Goal: Information Seeking & Learning: Learn about a topic

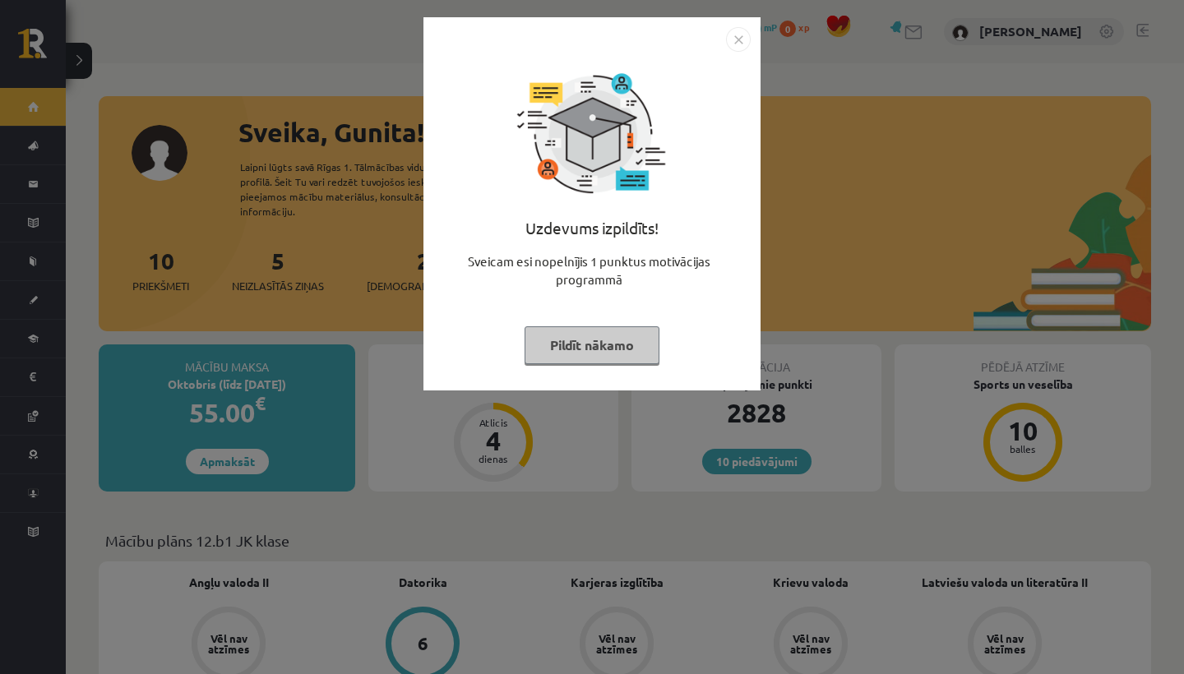
click at [586, 348] on button "Pildīt nākamo" at bounding box center [592, 345] width 135 height 38
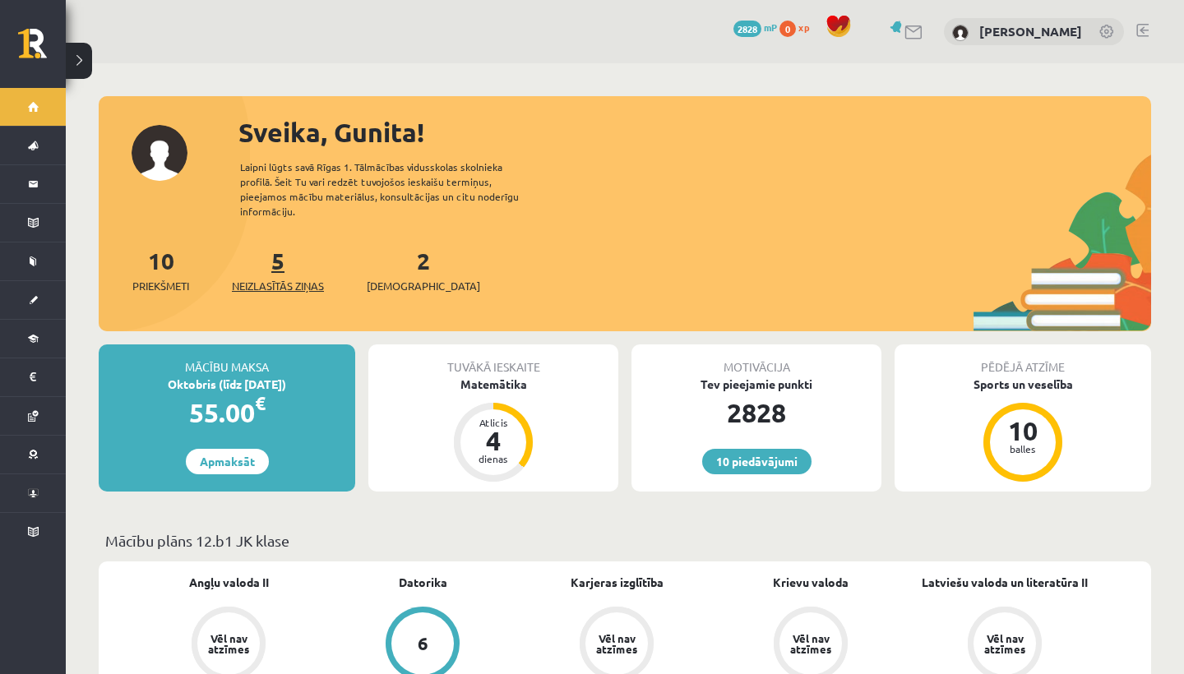
click at [284, 278] on span "Neizlasītās ziņas" at bounding box center [278, 286] width 92 height 16
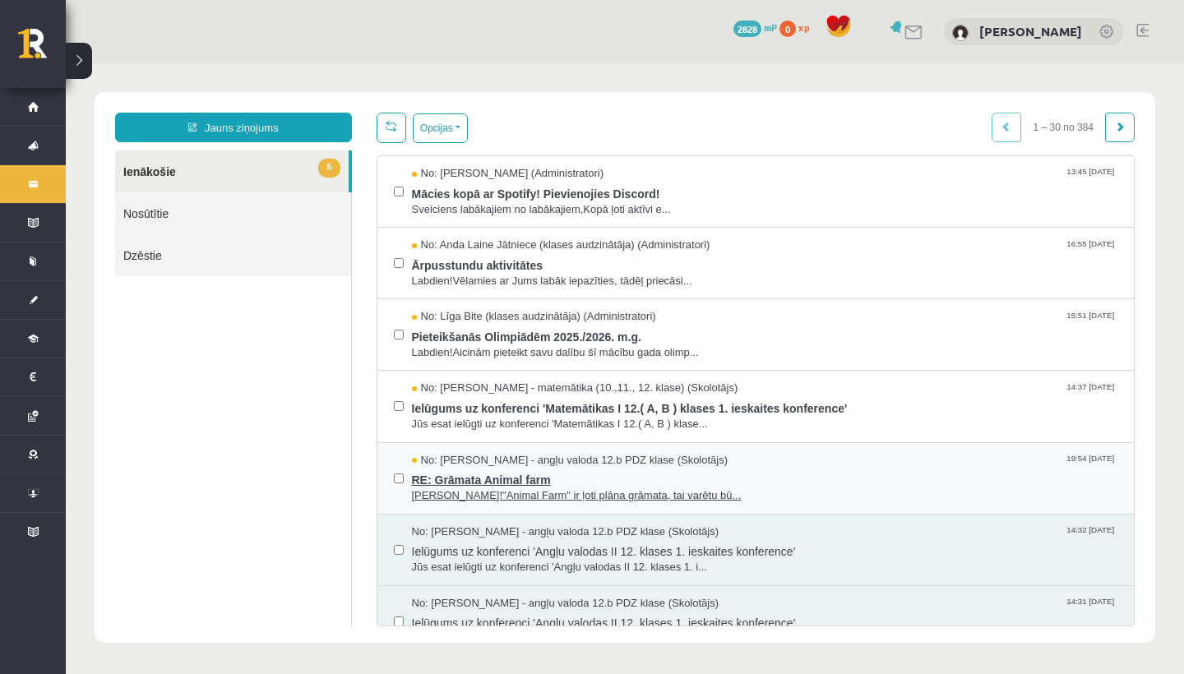
click at [489, 477] on span "RE: Grāmata Animal farm" at bounding box center [765, 478] width 706 height 21
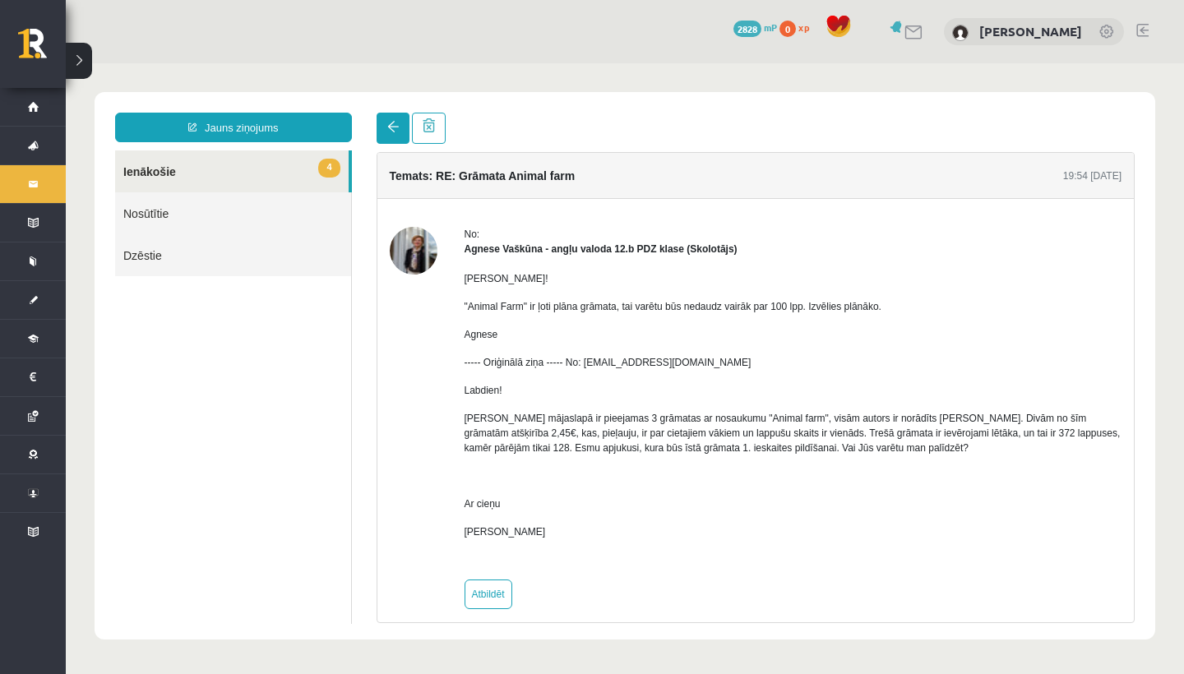
click at [382, 128] on link at bounding box center [393, 128] width 33 height 31
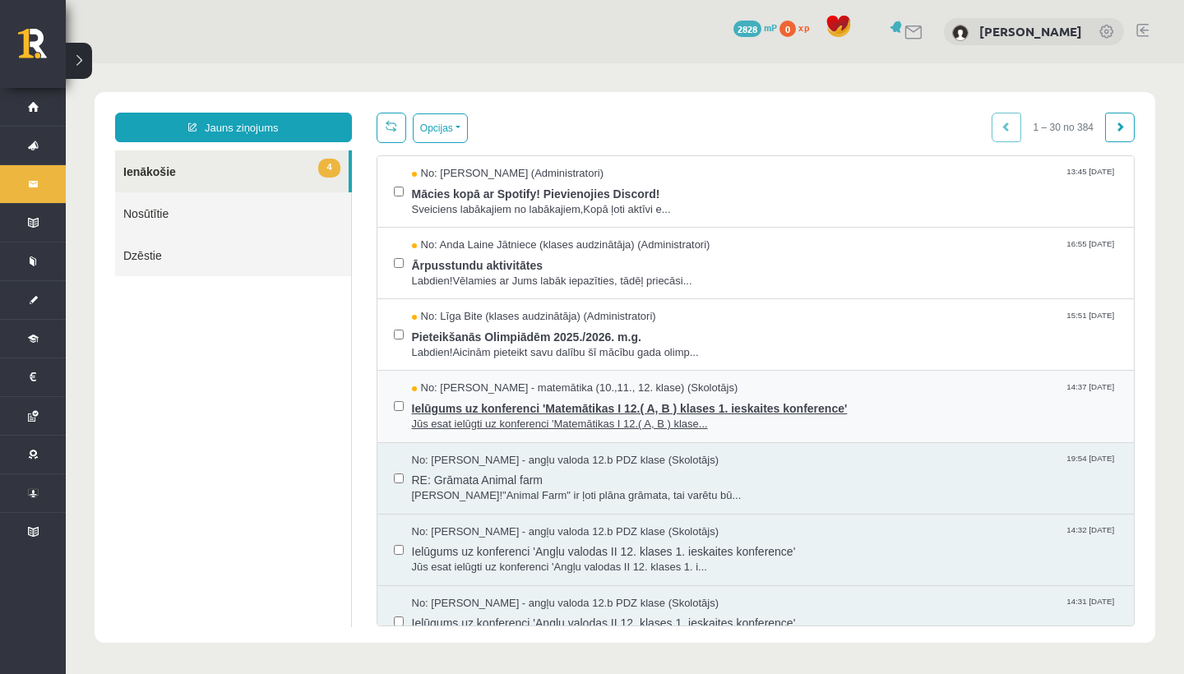
click at [504, 418] on span "Jūs esat ielūgti uz konferenci 'Matemātikas I 12.( A, B ) klase..." at bounding box center [765, 425] width 706 height 16
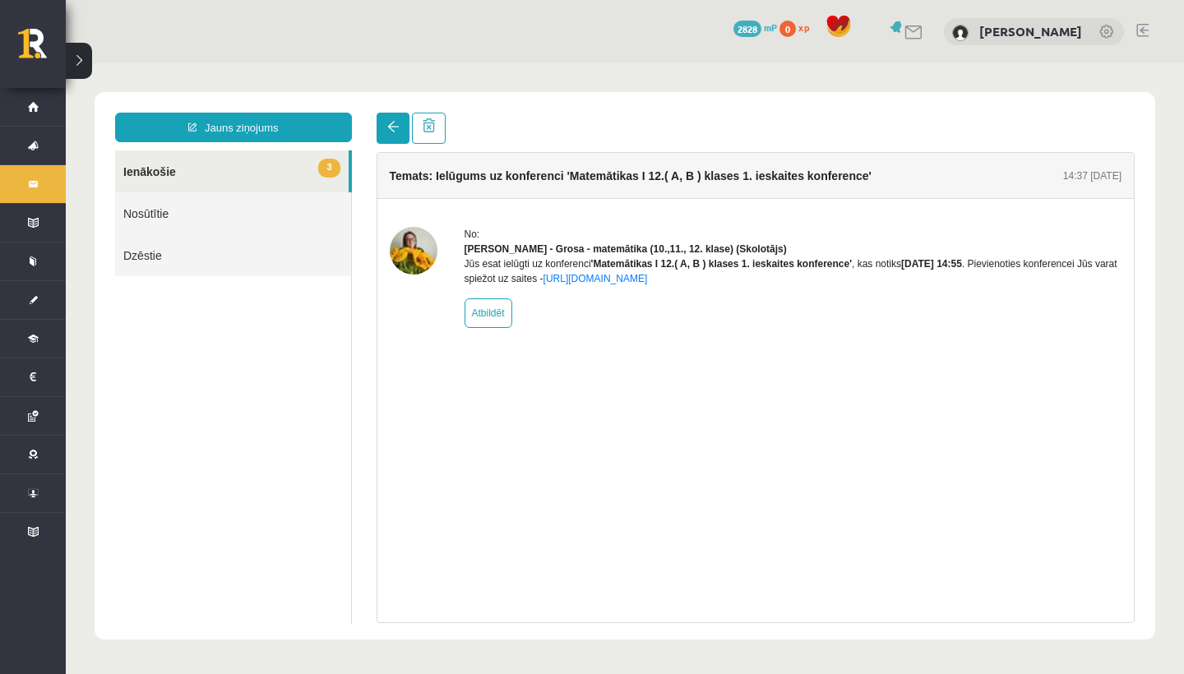
click at [389, 141] on link at bounding box center [393, 128] width 33 height 31
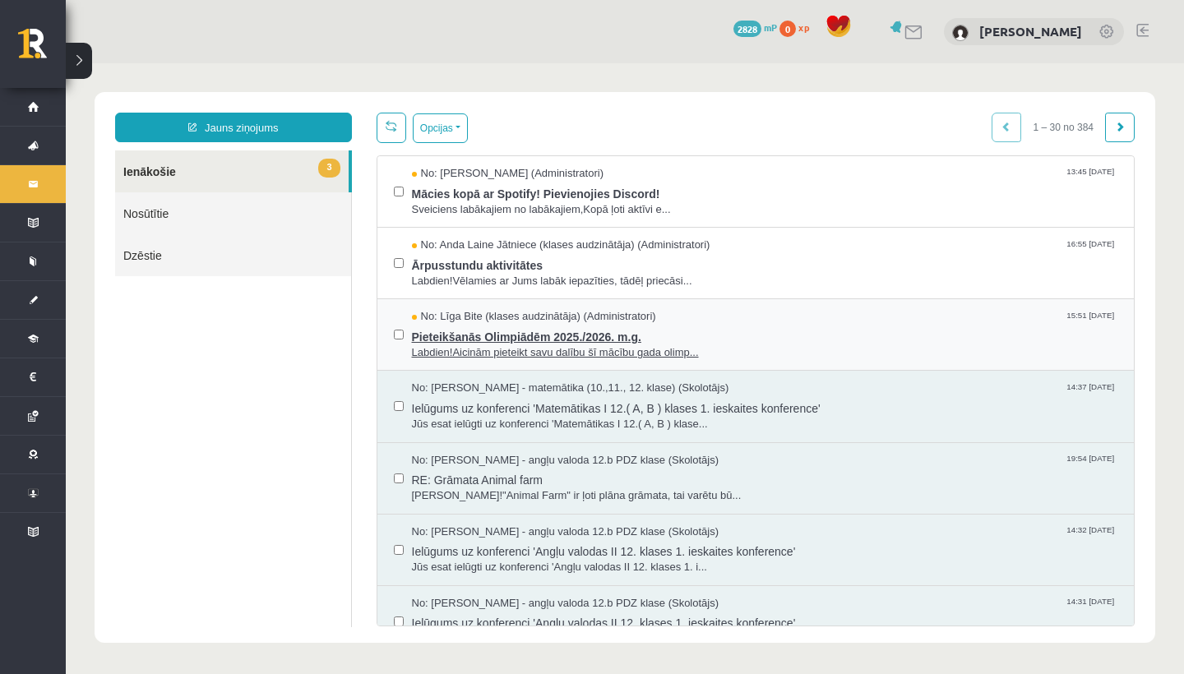
click at [480, 329] on span "Pieteikšanās Olimpiādēm 2025./2026. m.g." at bounding box center [765, 335] width 706 height 21
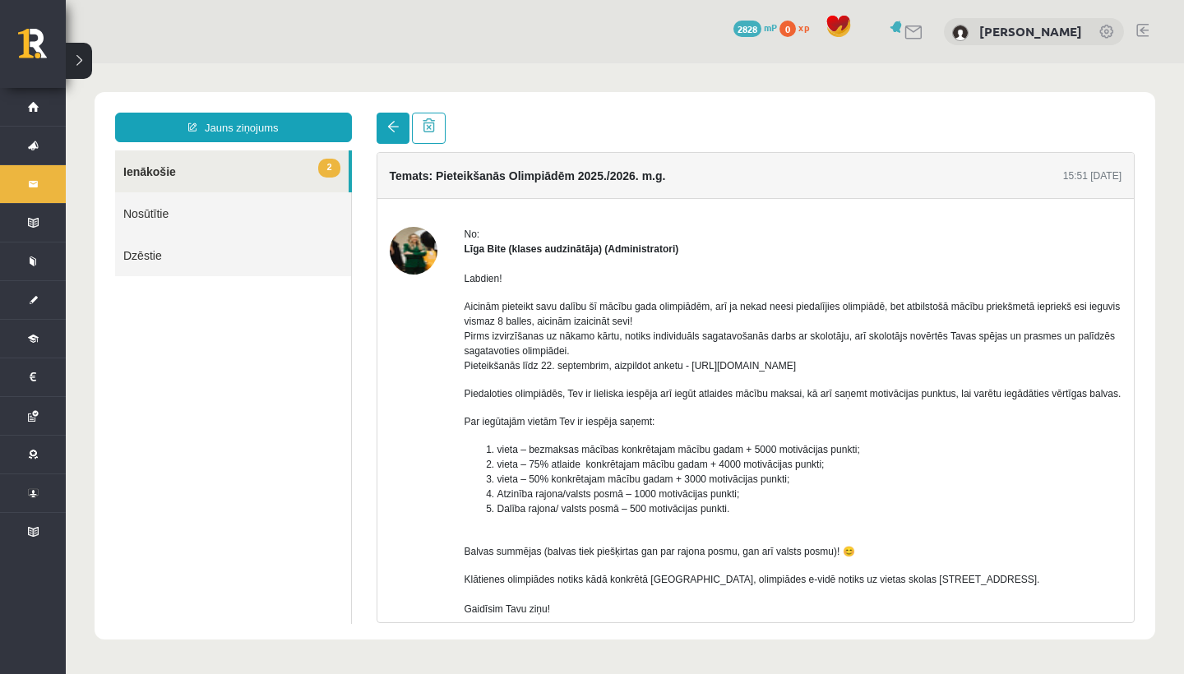
click at [391, 125] on span at bounding box center [393, 127] width 12 height 12
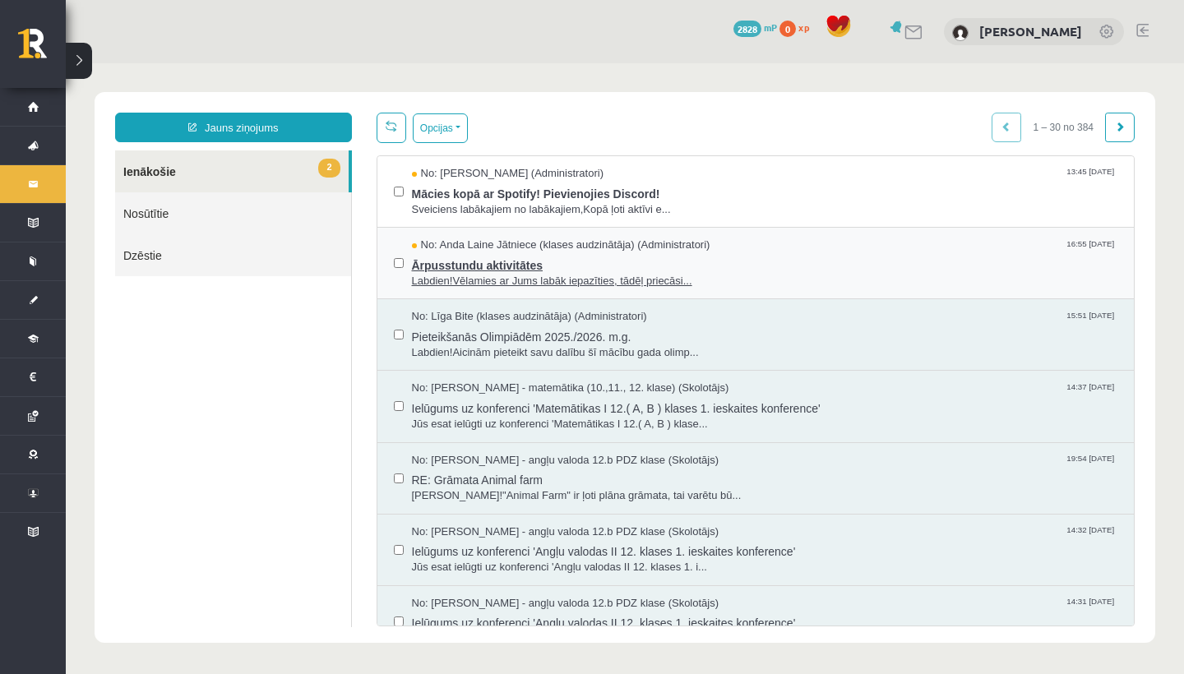
click at [500, 274] on span "Labdien!Vēlamies ar Jums labāk iepazīties, tādēļ priecāsi..." at bounding box center [765, 282] width 706 height 16
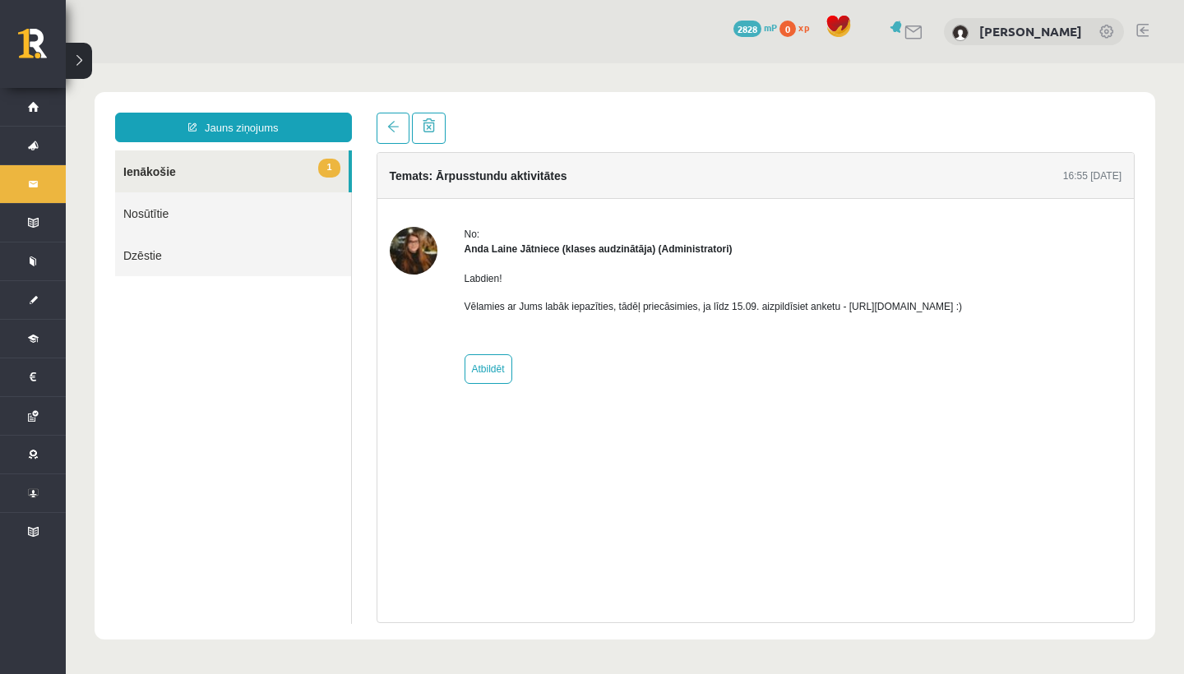
drag, startPoint x: 871, startPoint y: 308, endPoint x: 1057, endPoint y: 307, distance: 185.9
click at [963, 307] on p "Vēlamies ar Jums labāk iepazīties, tādēļ priecāsimies, ja līdz 15.09. aizpildīs…" at bounding box center [714, 306] width 498 height 15
copy p "[URL][DOMAIN_NAME]"
click at [395, 123] on span at bounding box center [393, 127] width 12 height 12
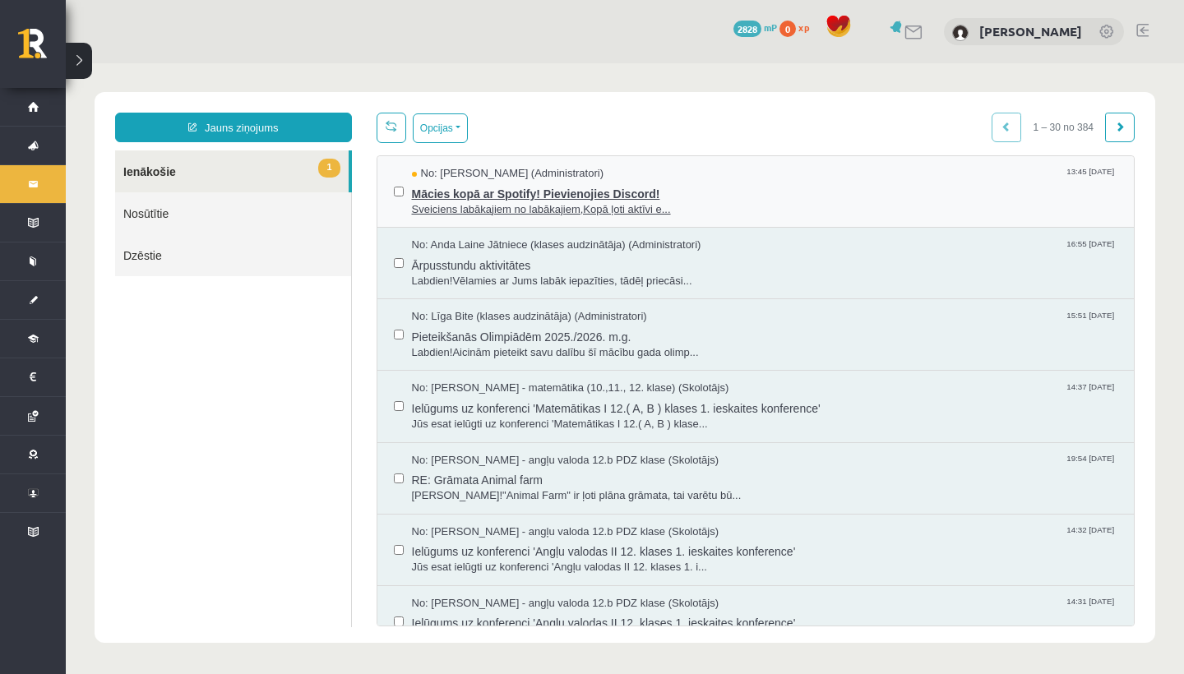
click at [590, 213] on span "Sveiciens labākajiem no labākajiem,Kopā ļoti aktīvi e..." at bounding box center [765, 210] width 706 height 16
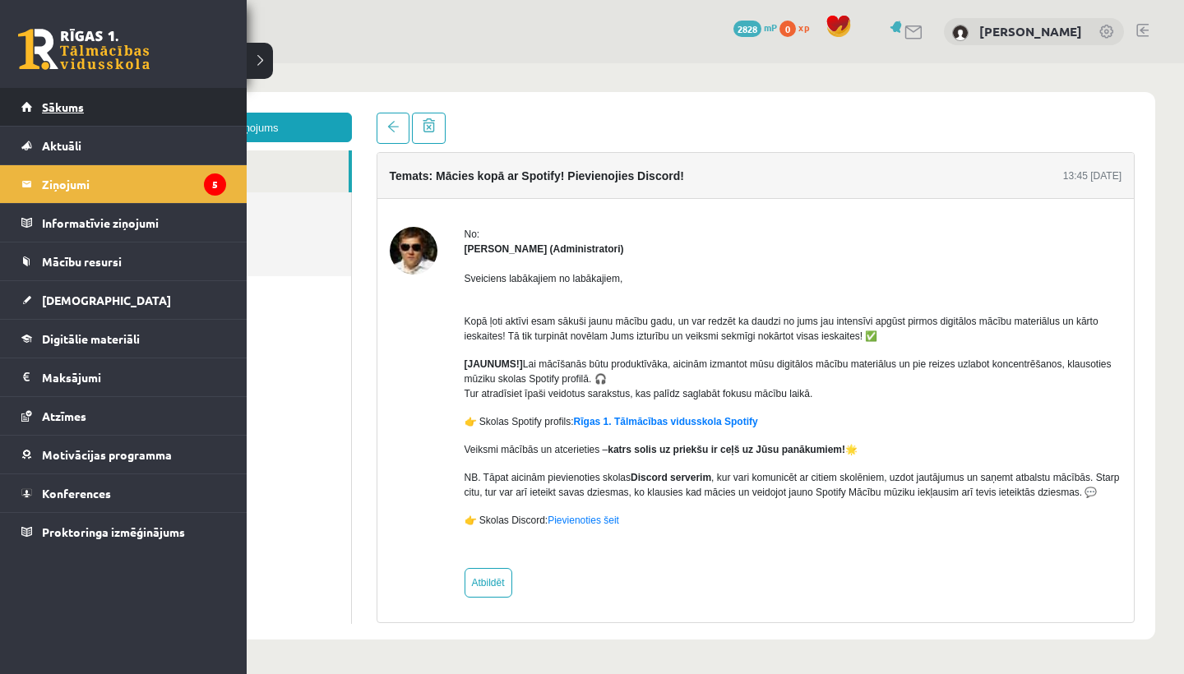
click at [111, 107] on link "Sākums" at bounding box center [123, 107] width 205 height 38
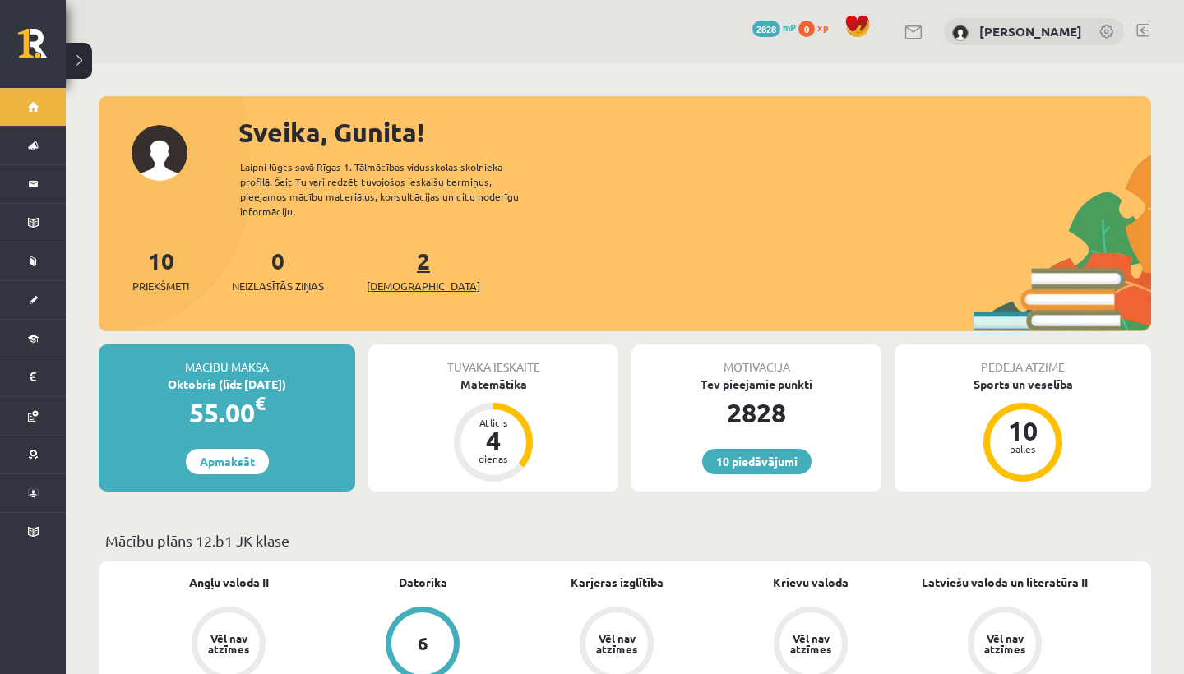
click at [400, 278] on span "[DEMOGRAPHIC_DATA]" at bounding box center [423, 286] width 113 height 16
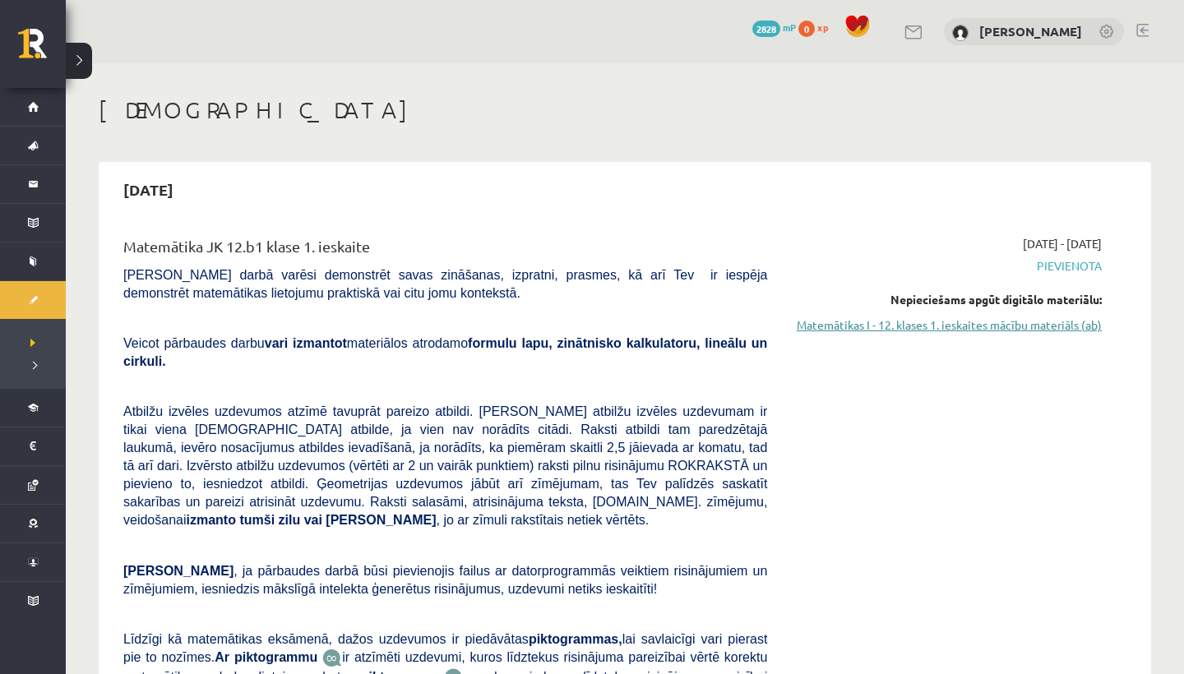
click at [857, 328] on link "Matemātikas I - 12. klases 1. ieskaites mācību materiāls (ab)" at bounding box center [947, 325] width 310 height 17
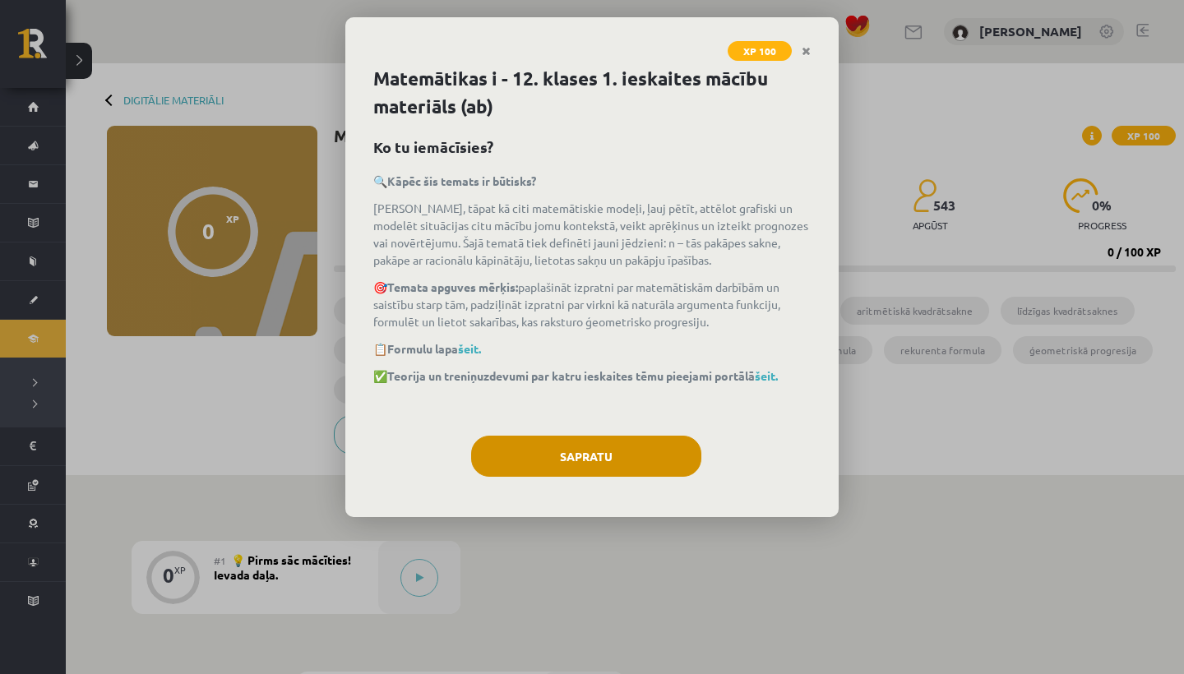
click at [614, 457] on button "Sapratu" at bounding box center [586, 456] width 230 height 41
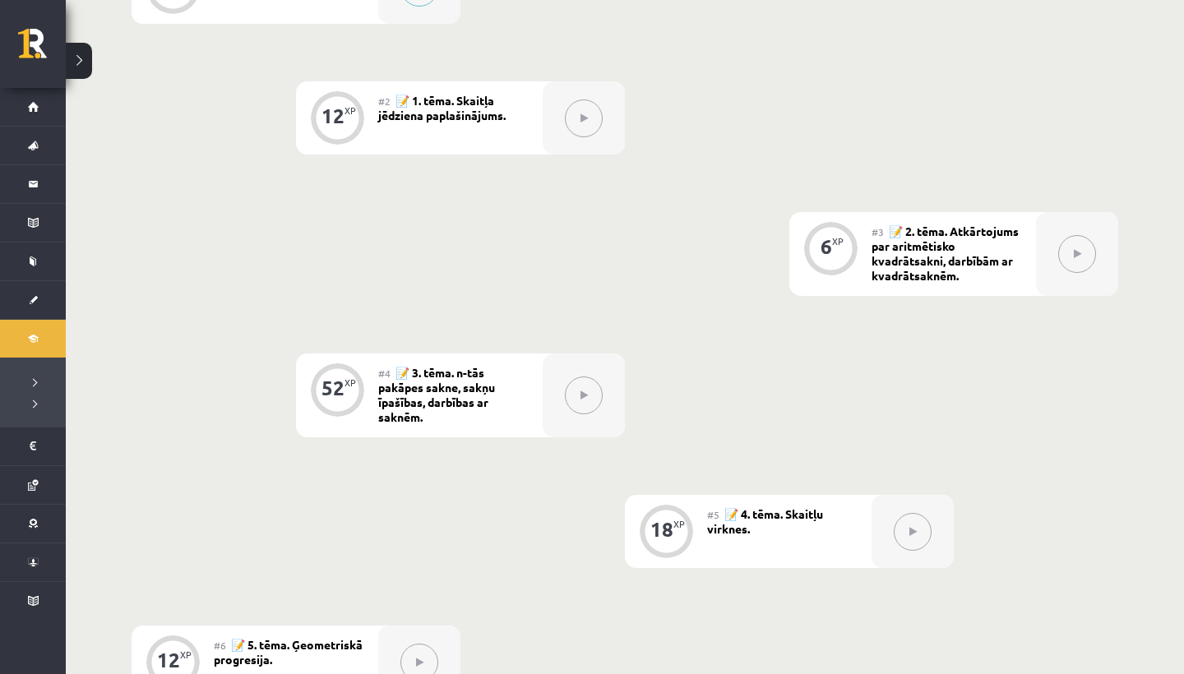
scroll to position [299, 0]
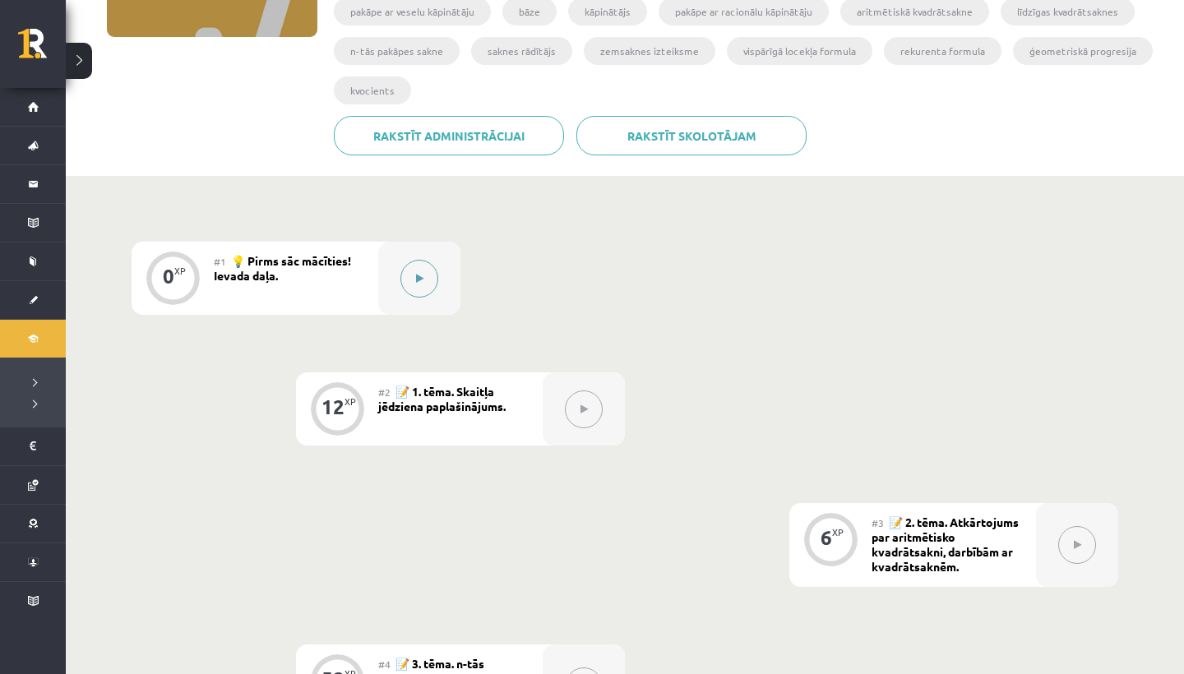
click at [423, 272] on button at bounding box center [420, 279] width 38 height 38
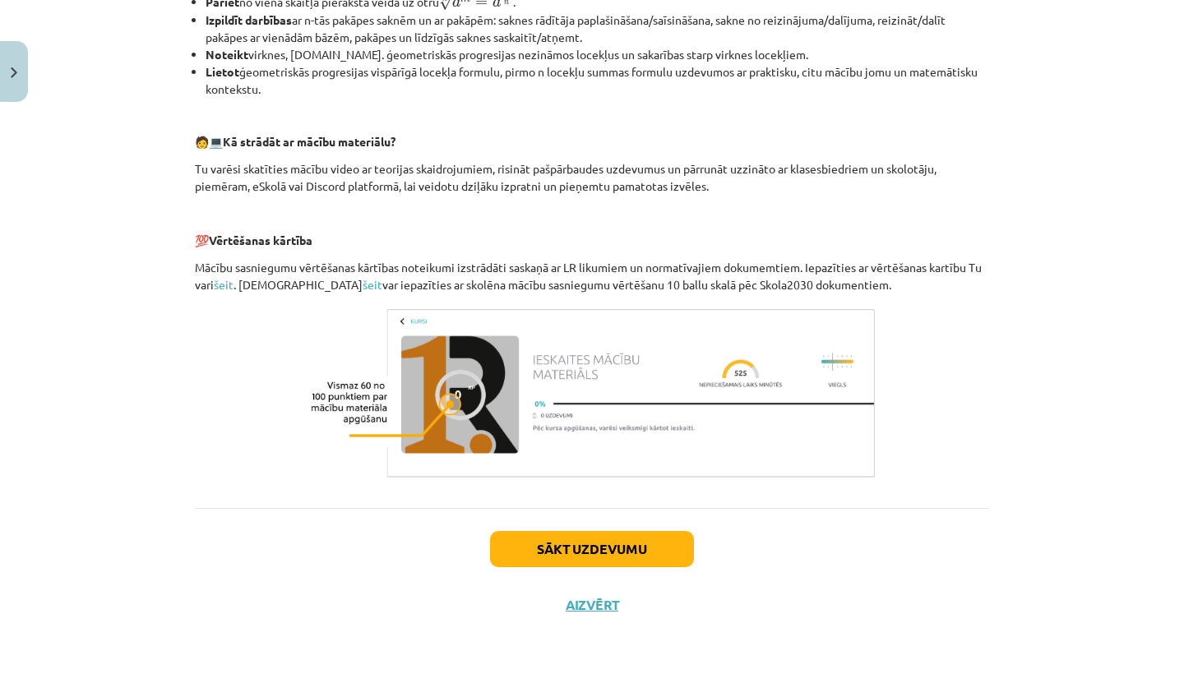
scroll to position [651, 0]
click at [622, 535] on button "Sākt uzdevumu" at bounding box center [592, 549] width 204 height 36
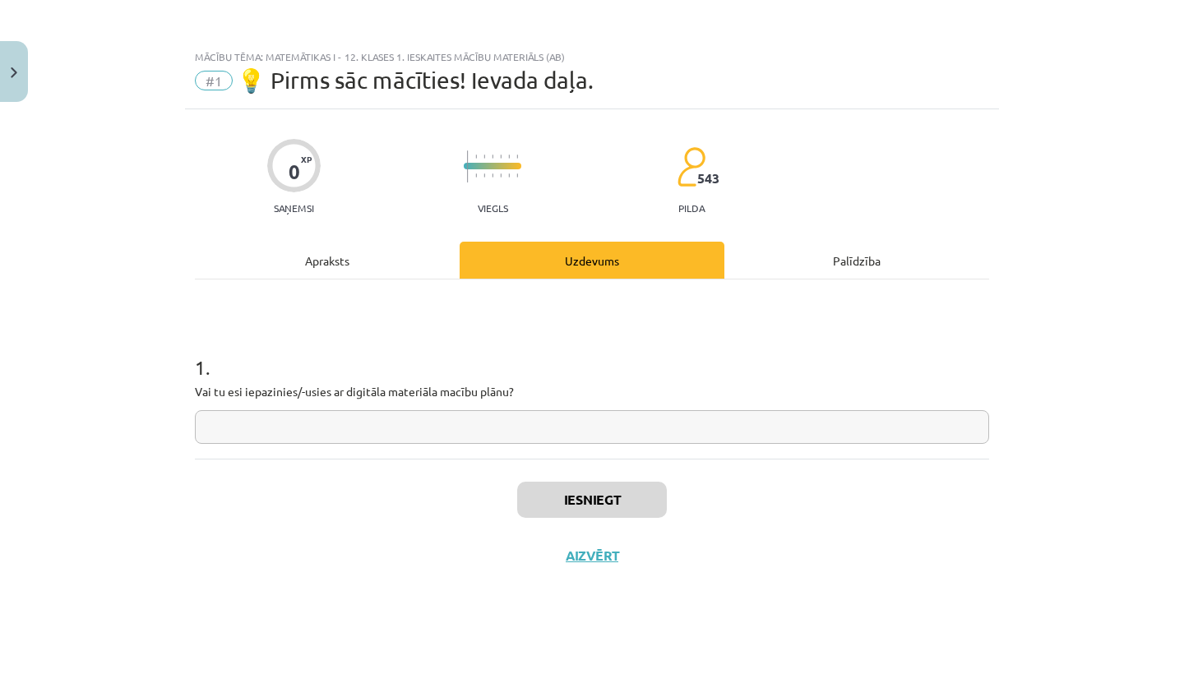
scroll to position [0, 0]
click at [577, 433] on input "text" at bounding box center [592, 427] width 794 height 34
type input "*"
type input "**"
click at [578, 492] on button "Iesniegt" at bounding box center [592, 500] width 150 height 36
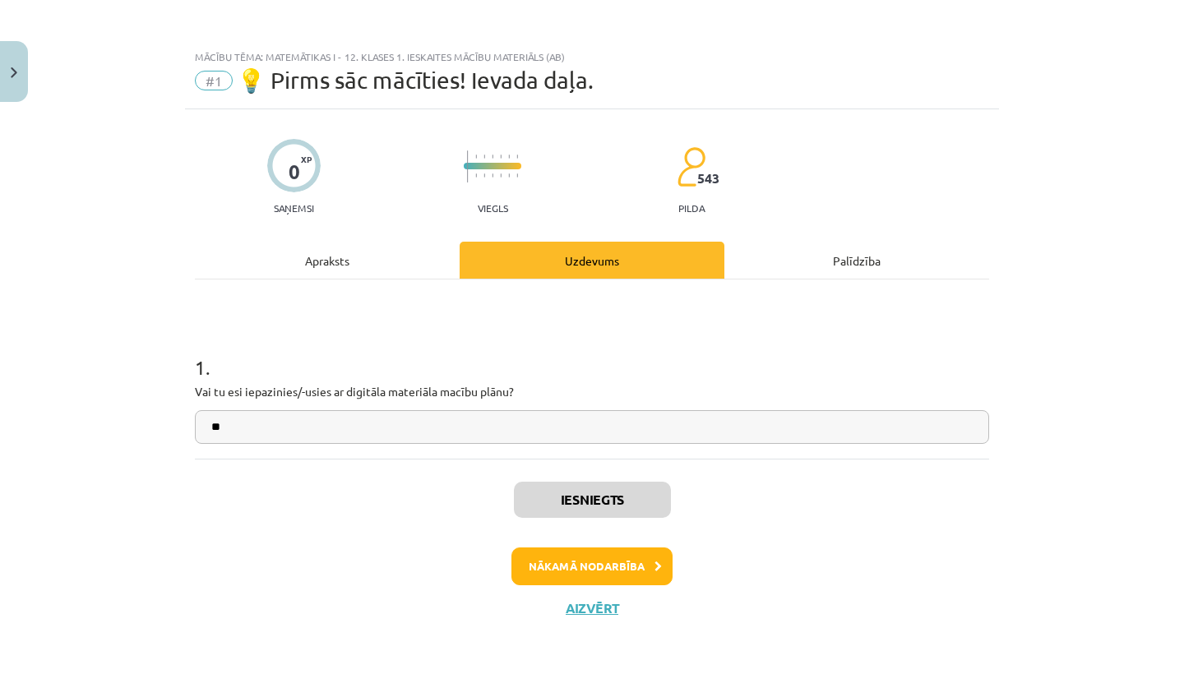
click at [591, 585] on div "Iesniegts Nākamā nodarbība Aizvērt" at bounding box center [592, 543] width 794 height 168
click at [588, 580] on button "Nākamā nodarbība" at bounding box center [592, 567] width 161 height 38
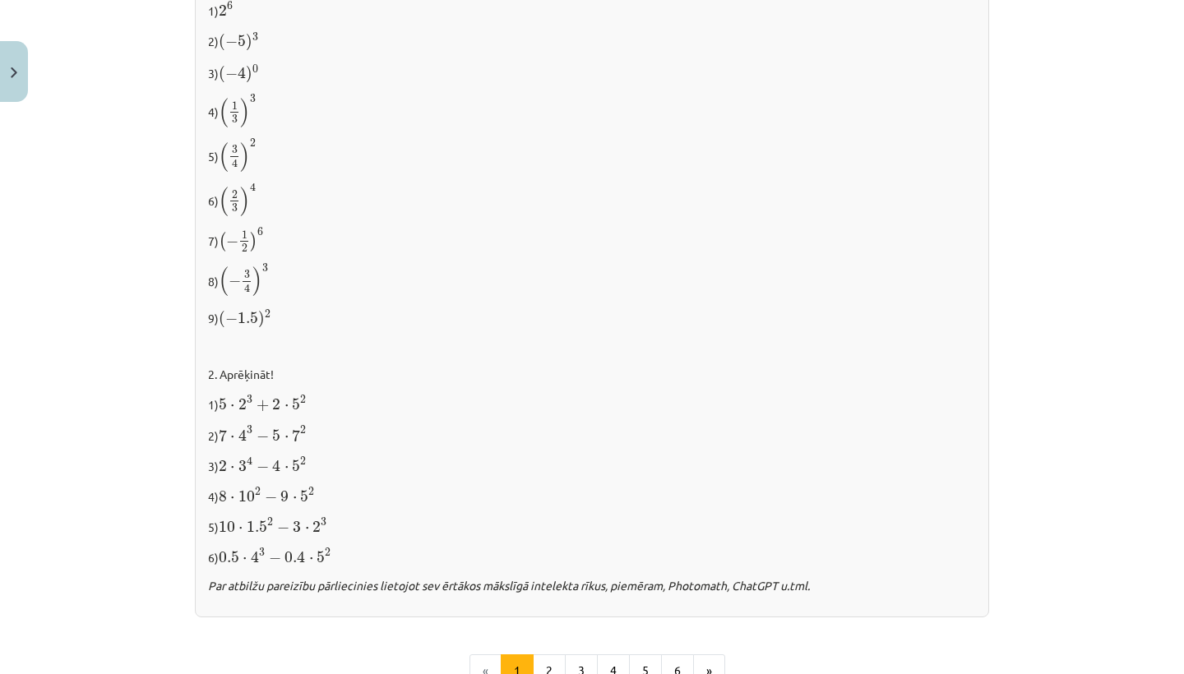
scroll to position [1466, 0]
click at [108, 345] on div "Mācību tēma: Matemātikas i - 12. klases 1. ieskaites mācību materiāls (ab) #2 📝…" at bounding box center [592, 337] width 1184 height 674
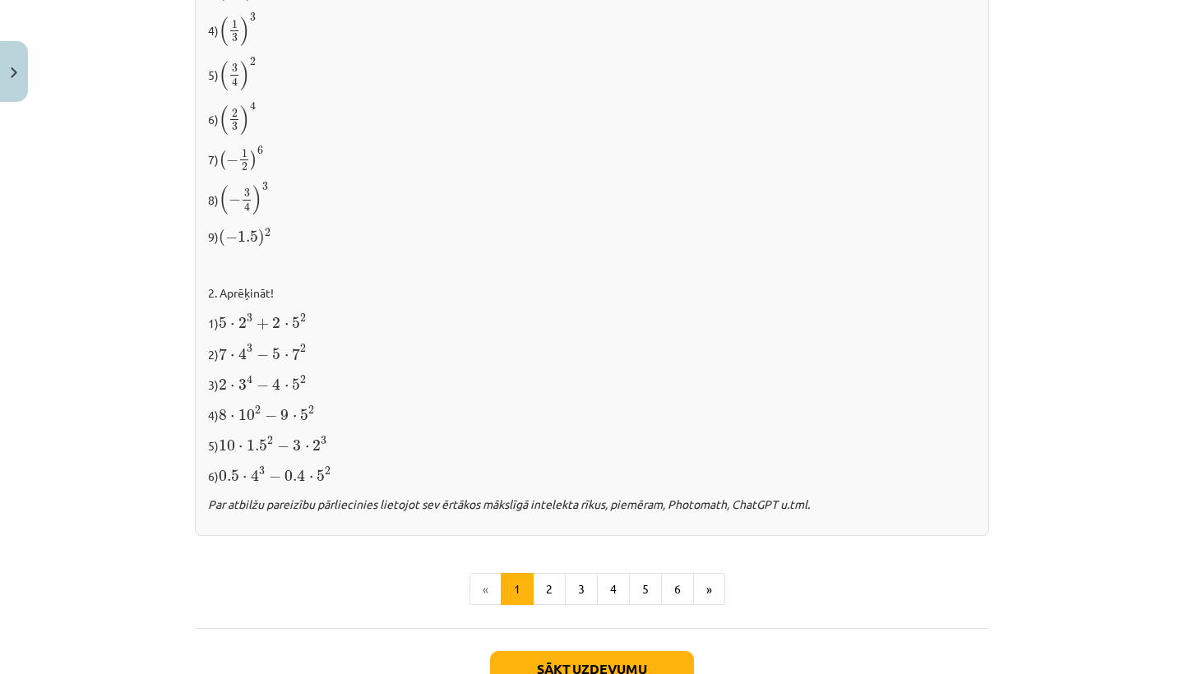
scroll to position [1563, 0]
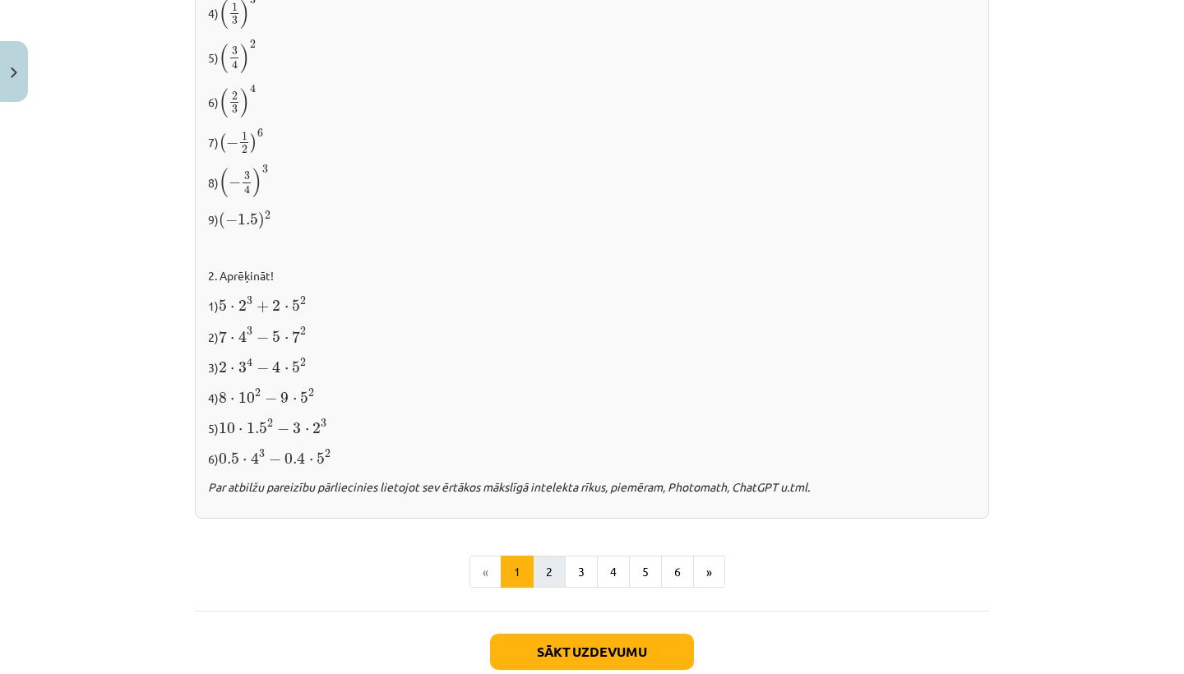
click at [544, 556] on button "2" at bounding box center [549, 572] width 33 height 33
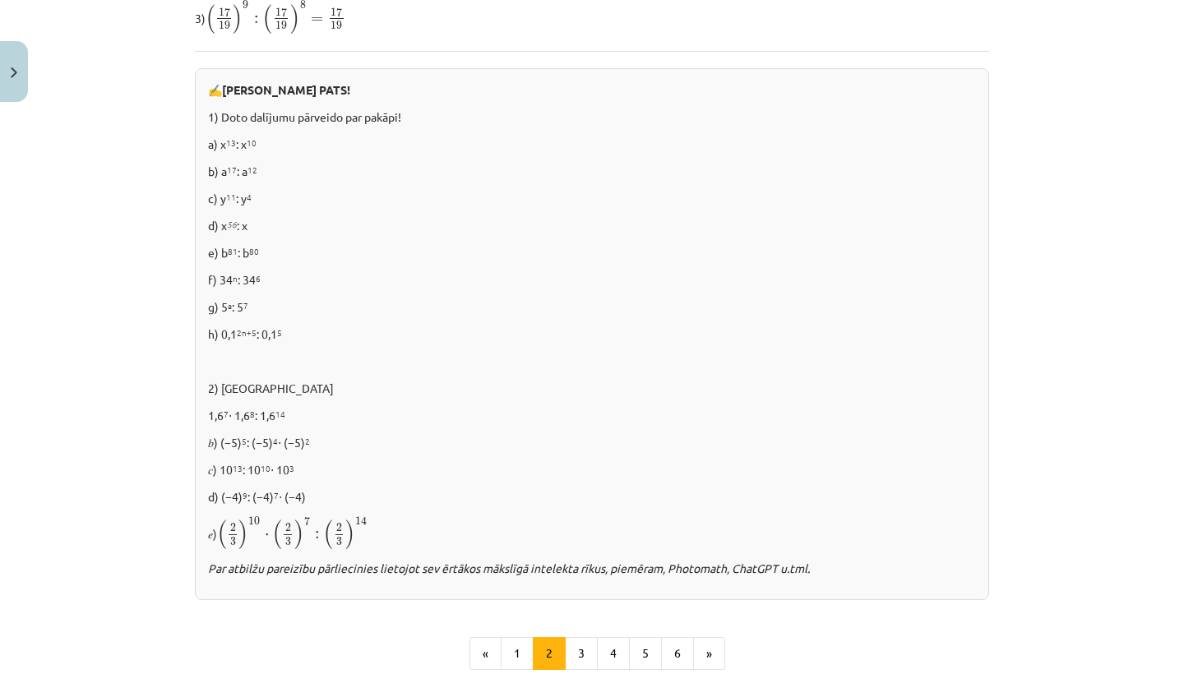
scroll to position [888, 0]
click at [572, 629] on div "Pakāpju reizināšana un dalīšana Aprēķināsim 2 4 ∙ 2 2 = 2 ∙ 2 ∙ 2 ∙ 2 ∙ 2 ∙ 2 =…" at bounding box center [592, 37] width 794 height 1263
click at [581, 647] on button "3" at bounding box center [581, 653] width 33 height 33
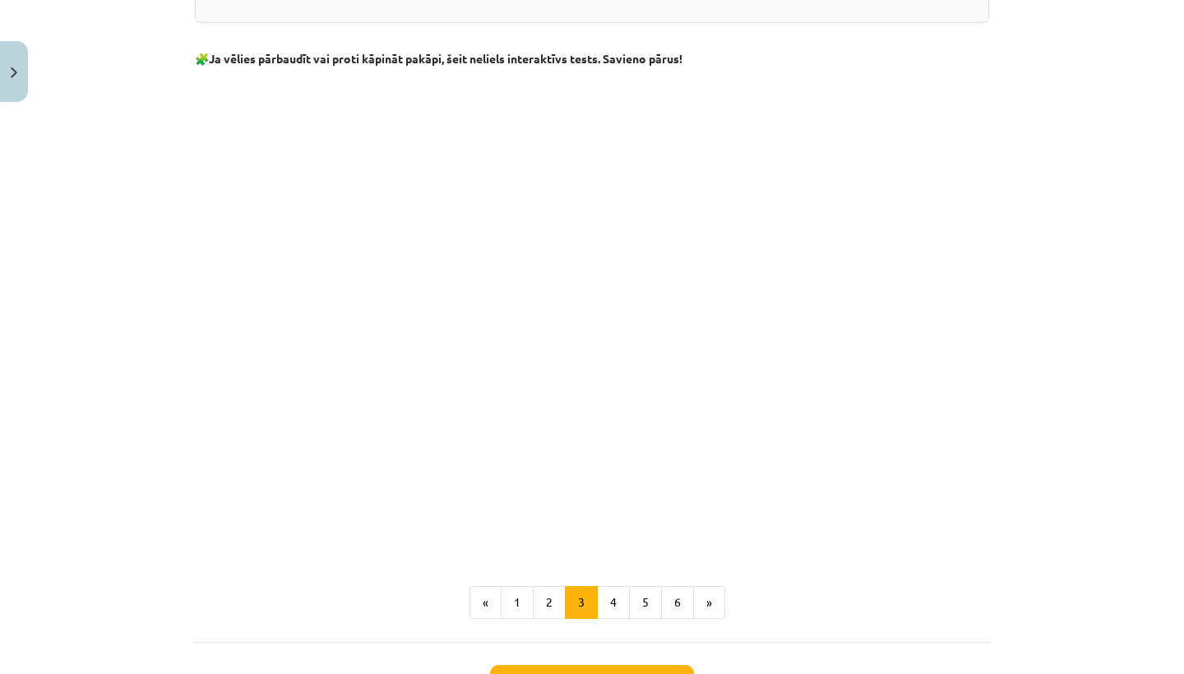
scroll to position [1271, 0]
click at [607, 590] on button "4" at bounding box center [613, 601] width 33 height 33
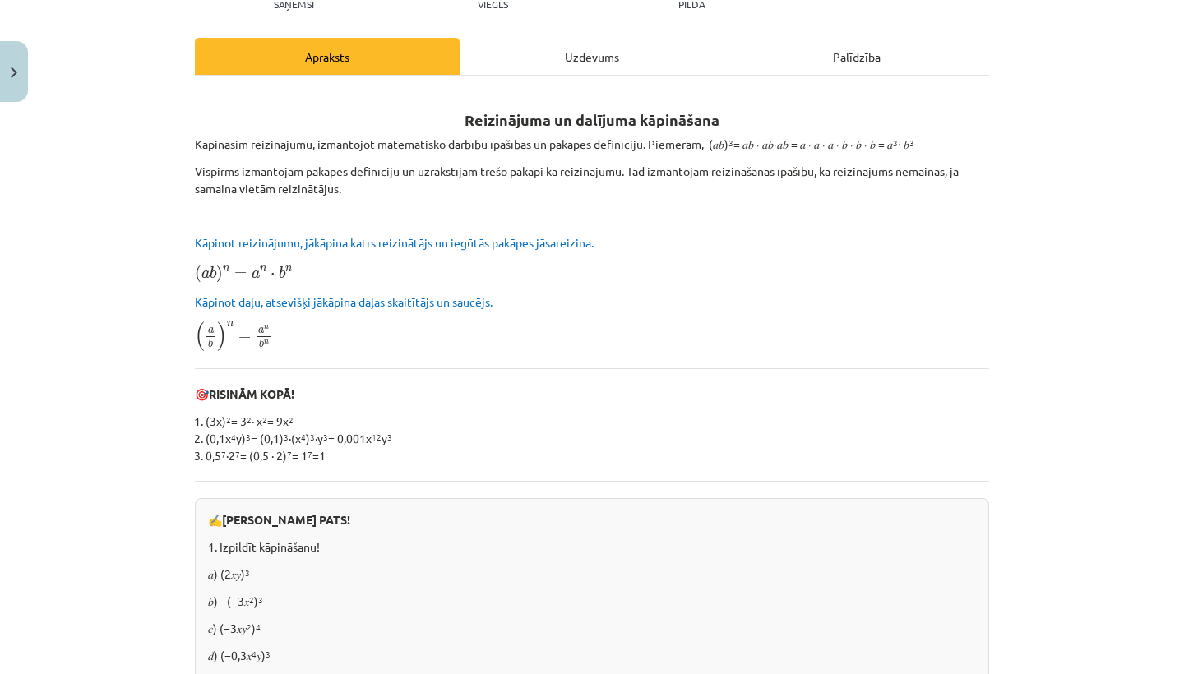
scroll to position [206, 0]
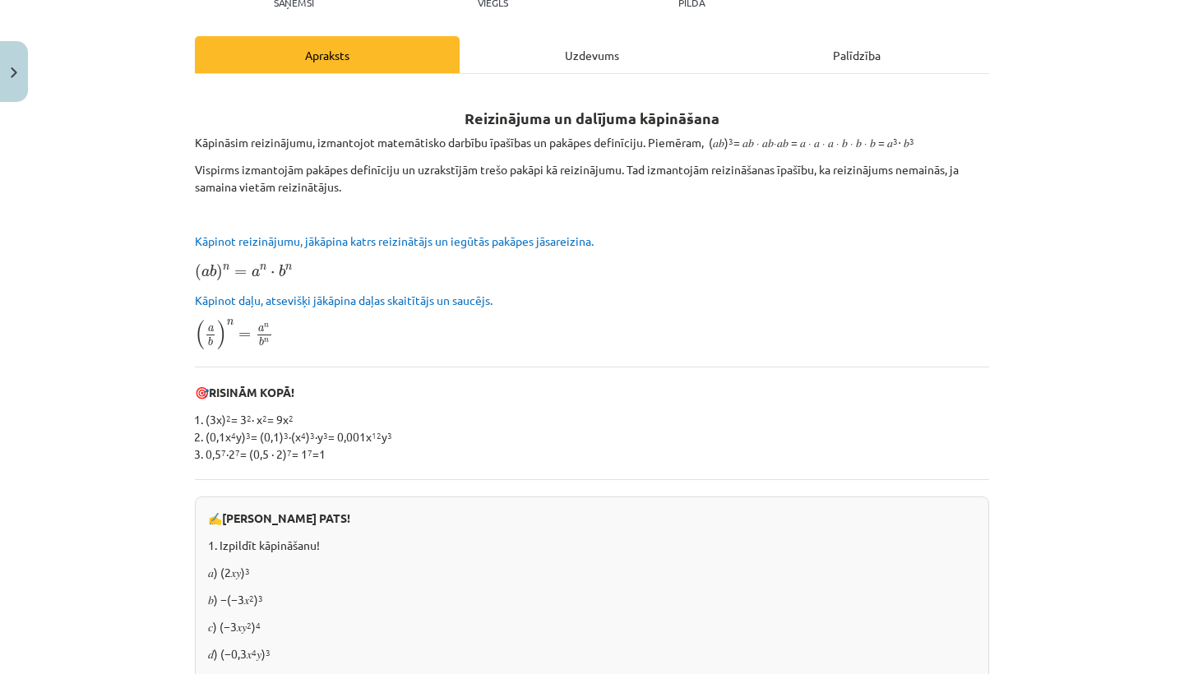
click at [70, 298] on div "Mācību tēma: Matemātikas i - 12. klases 1. ieskaites mācību materiāls (ab) #2 📝…" at bounding box center [592, 337] width 1184 height 674
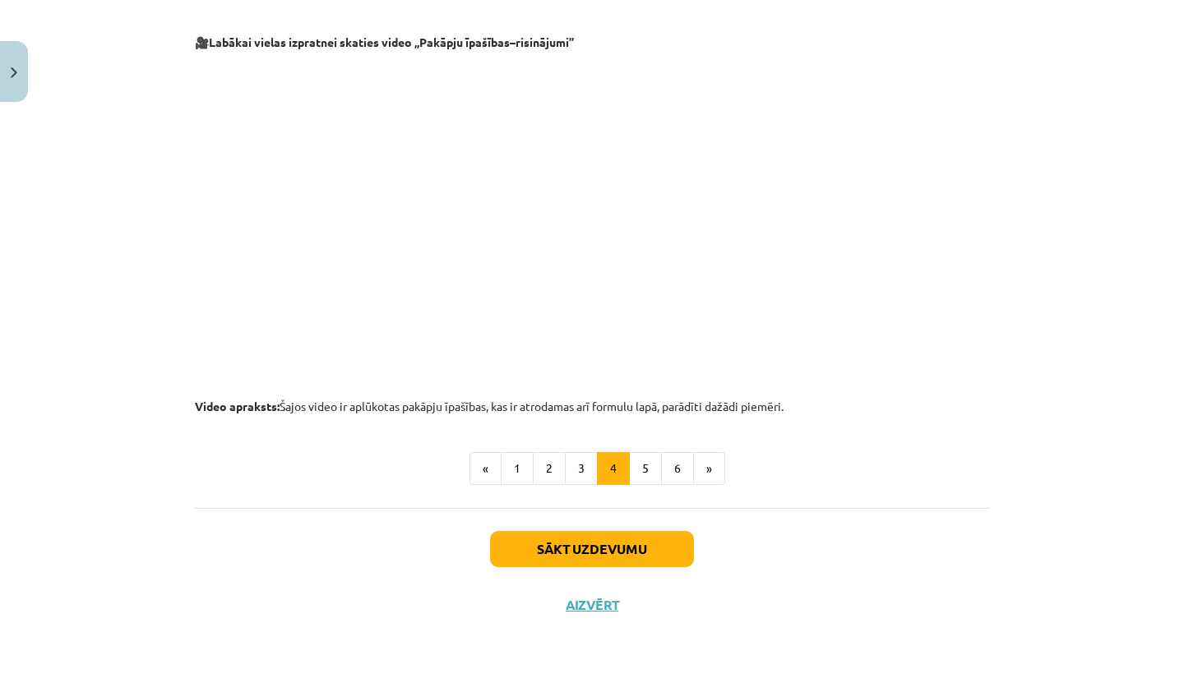
scroll to position [1658, 0]
click at [644, 464] on button "5" at bounding box center [645, 468] width 33 height 33
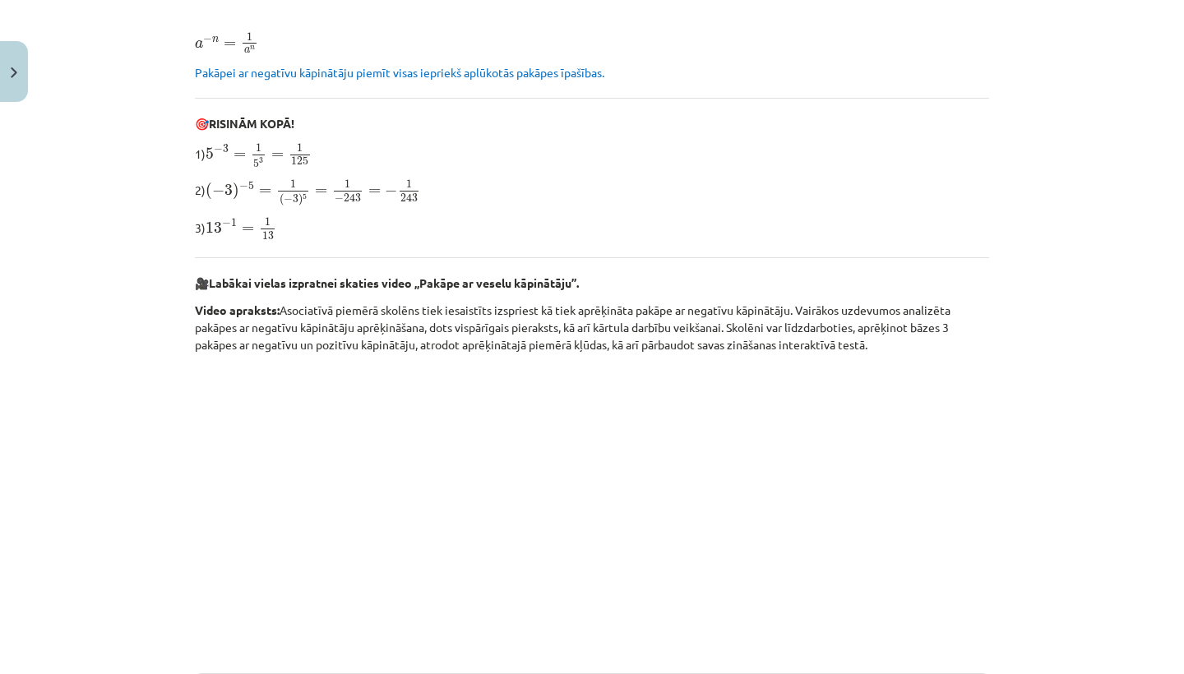
scroll to position [419, 0]
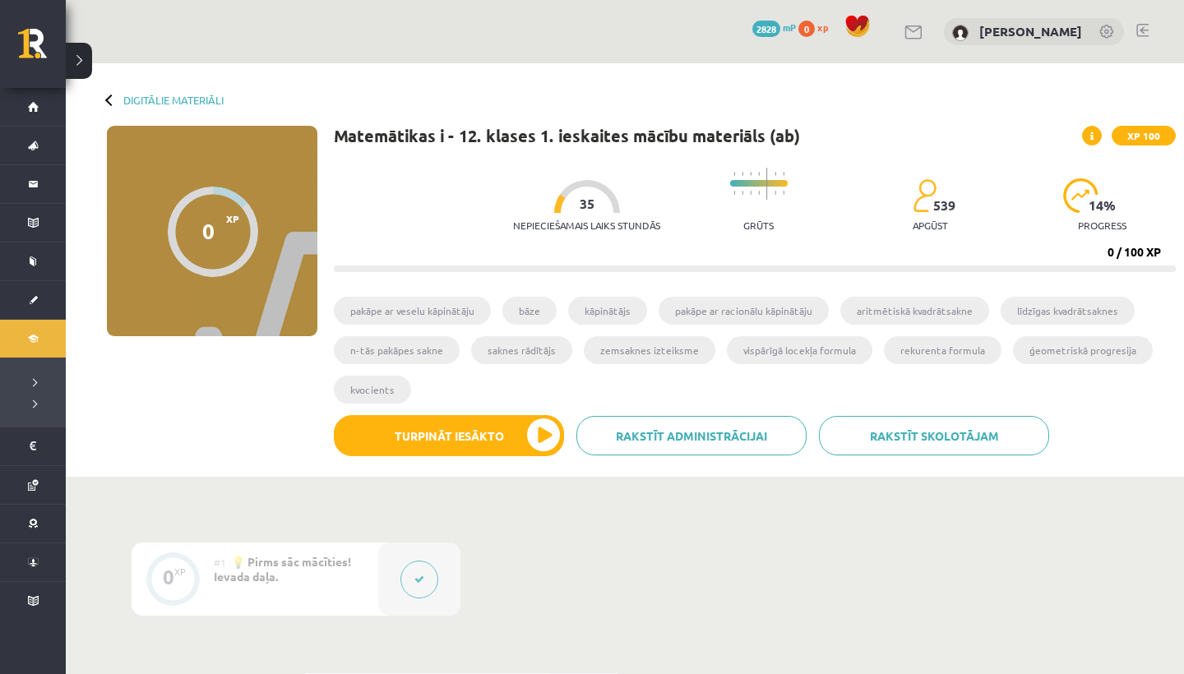
scroll to position [299, 0]
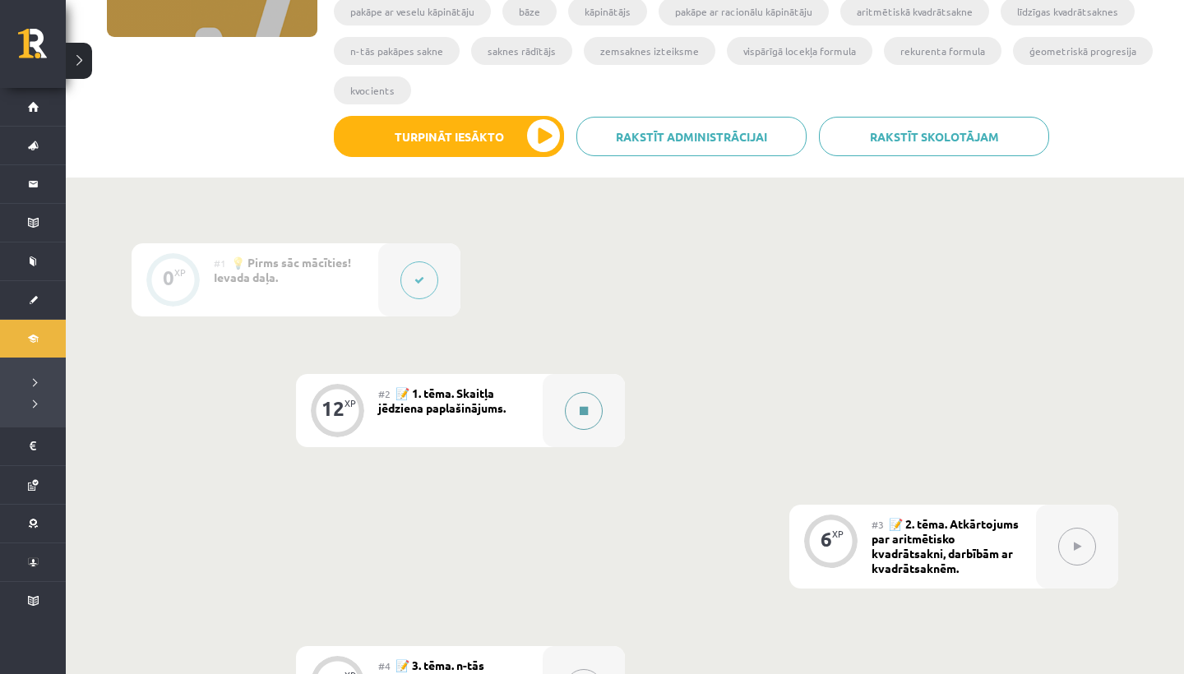
click at [564, 428] on div at bounding box center [584, 410] width 82 height 73
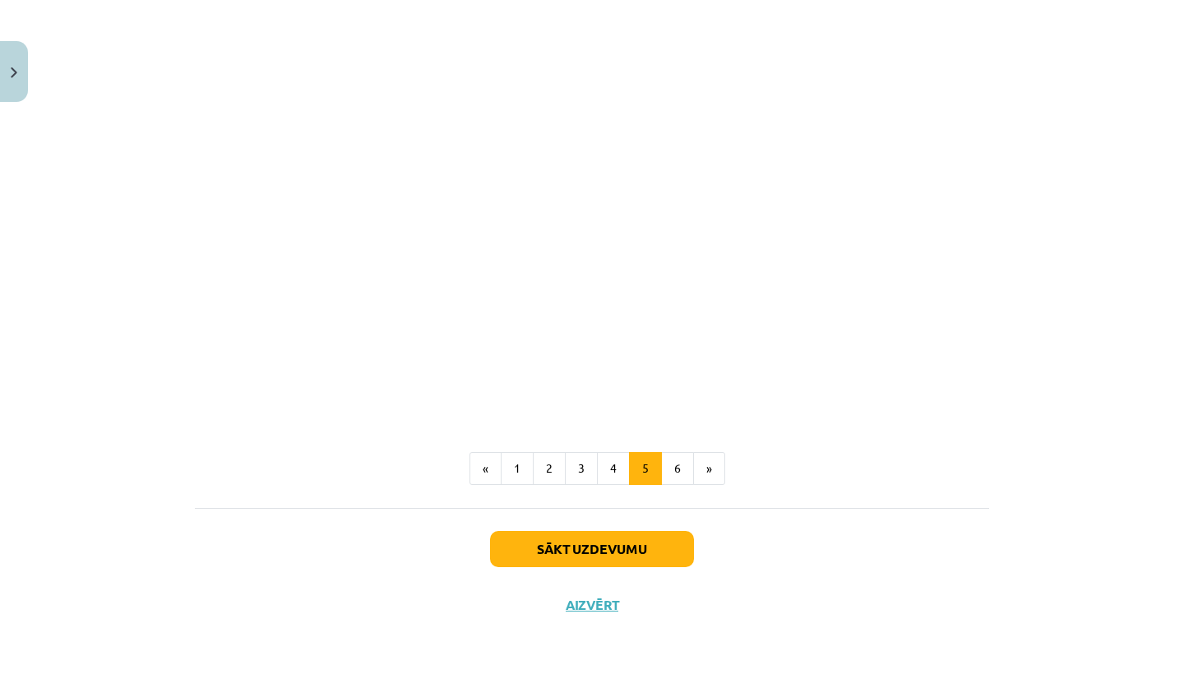
scroll to position [1882, 0]
click at [677, 466] on button "6" at bounding box center [677, 468] width 33 height 33
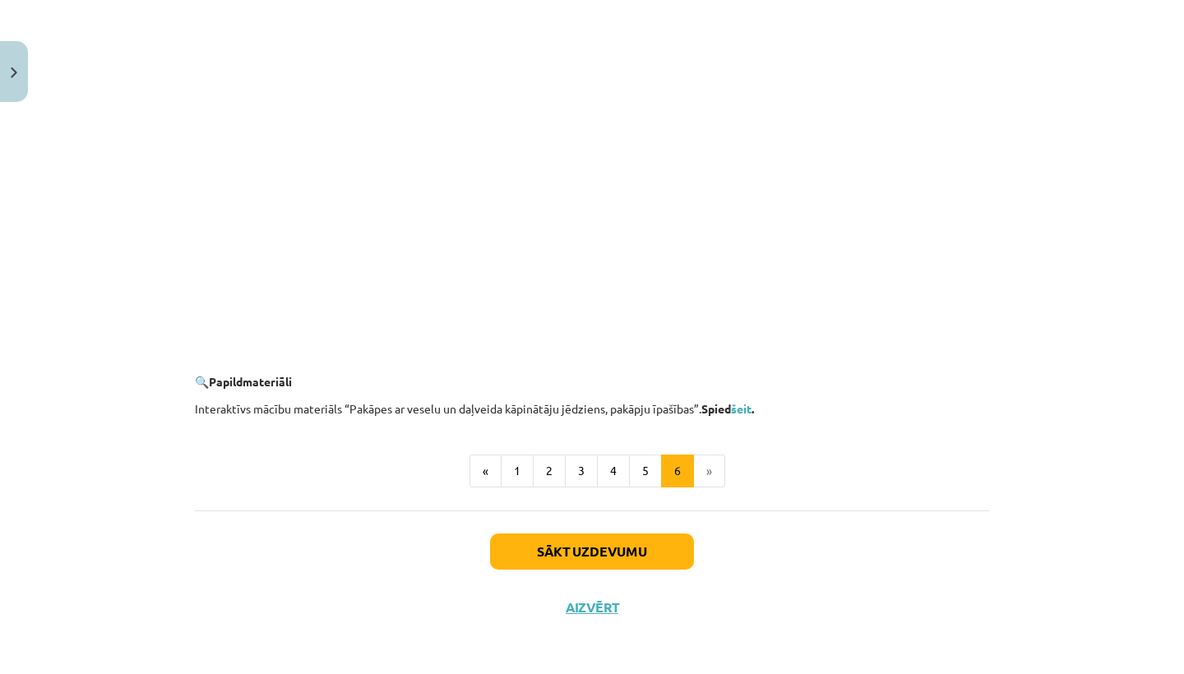
scroll to position [1504, 0]
click at [702, 464] on li "»" at bounding box center [709, 472] width 31 height 33
click at [680, 547] on button "Sākt uzdevumu" at bounding box center [592, 553] width 204 height 36
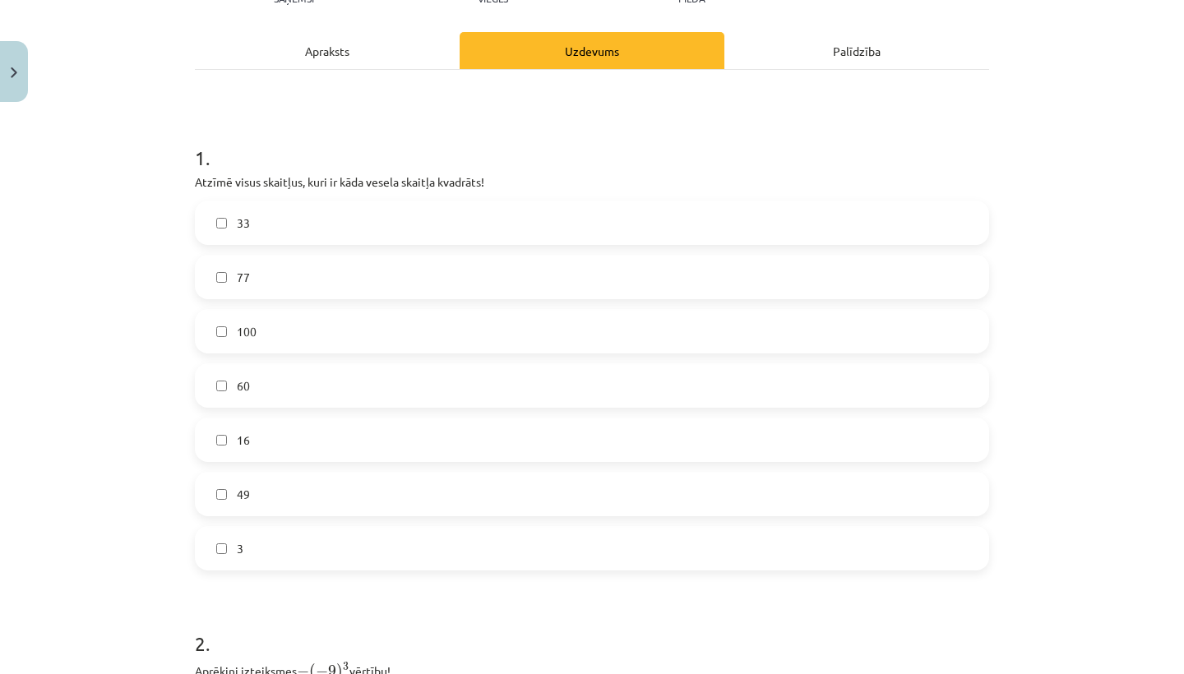
scroll to position [209, 0]
click at [243, 342] on label "100" at bounding box center [592, 332] width 791 height 41
click at [285, 458] on label "16" at bounding box center [592, 440] width 791 height 41
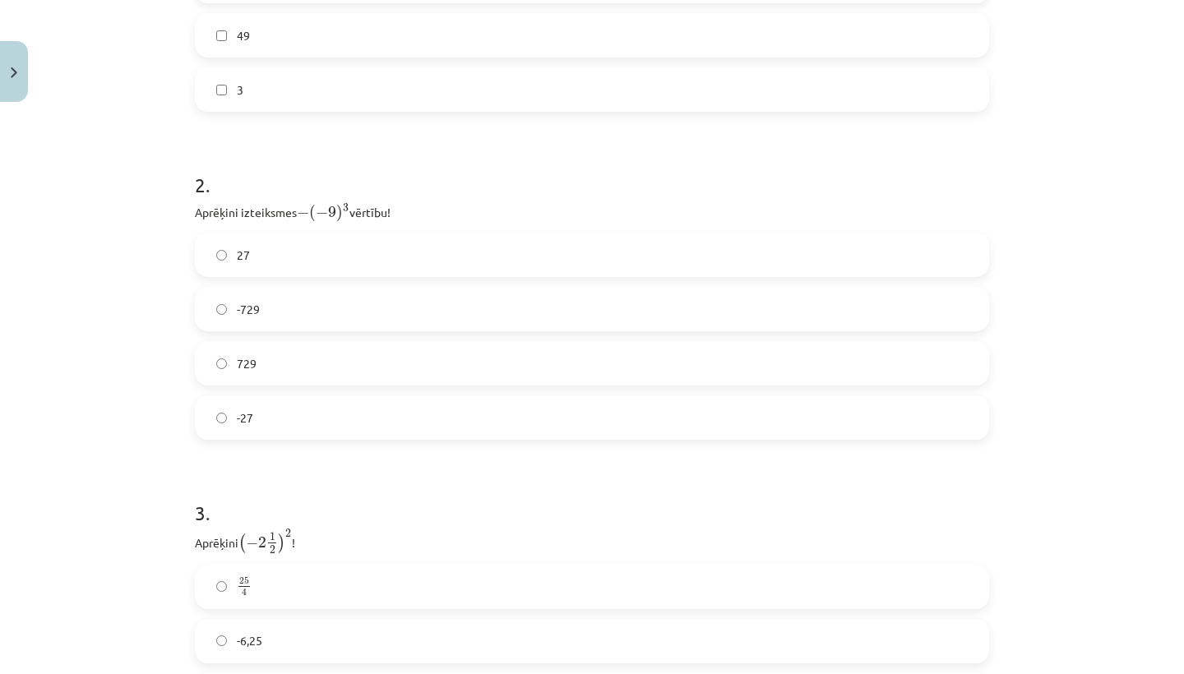
scroll to position [672, 0]
click at [270, 379] on label "729" at bounding box center [592, 360] width 791 height 41
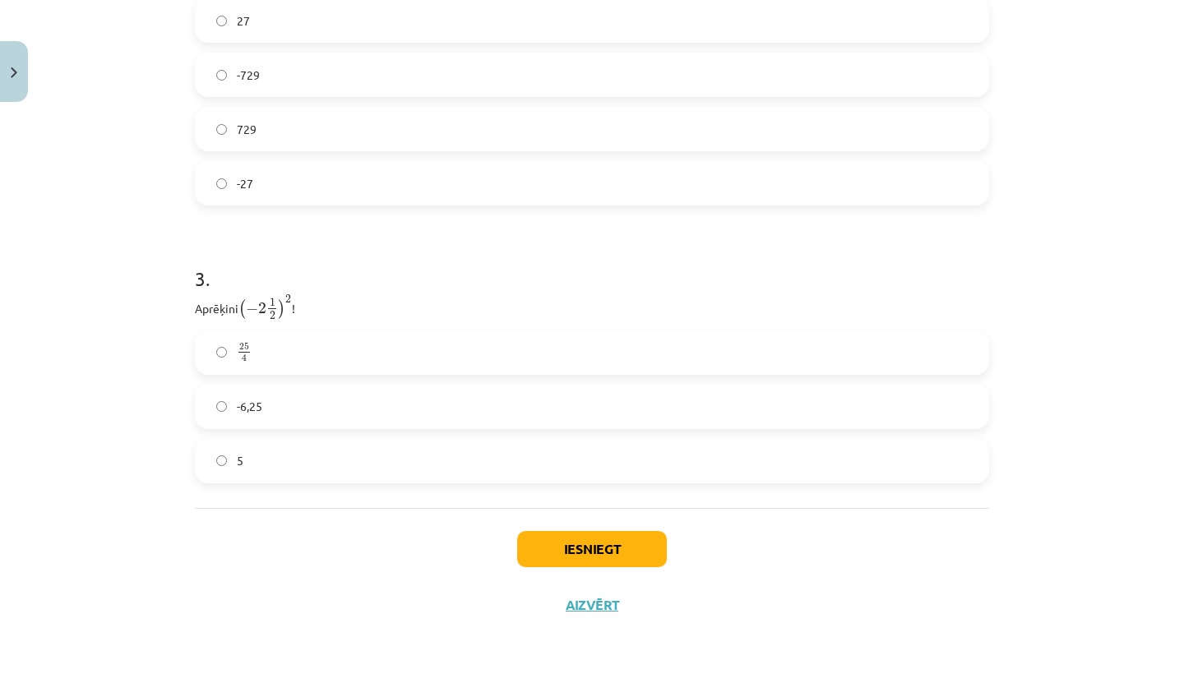
scroll to position [904, 0]
click at [237, 335] on label "25 4 25 4" at bounding box center [592, 352] width 791 height 41
click at [565, 554] on button "Iesniegt" at bounding box center [592, 549] width 150 height 36
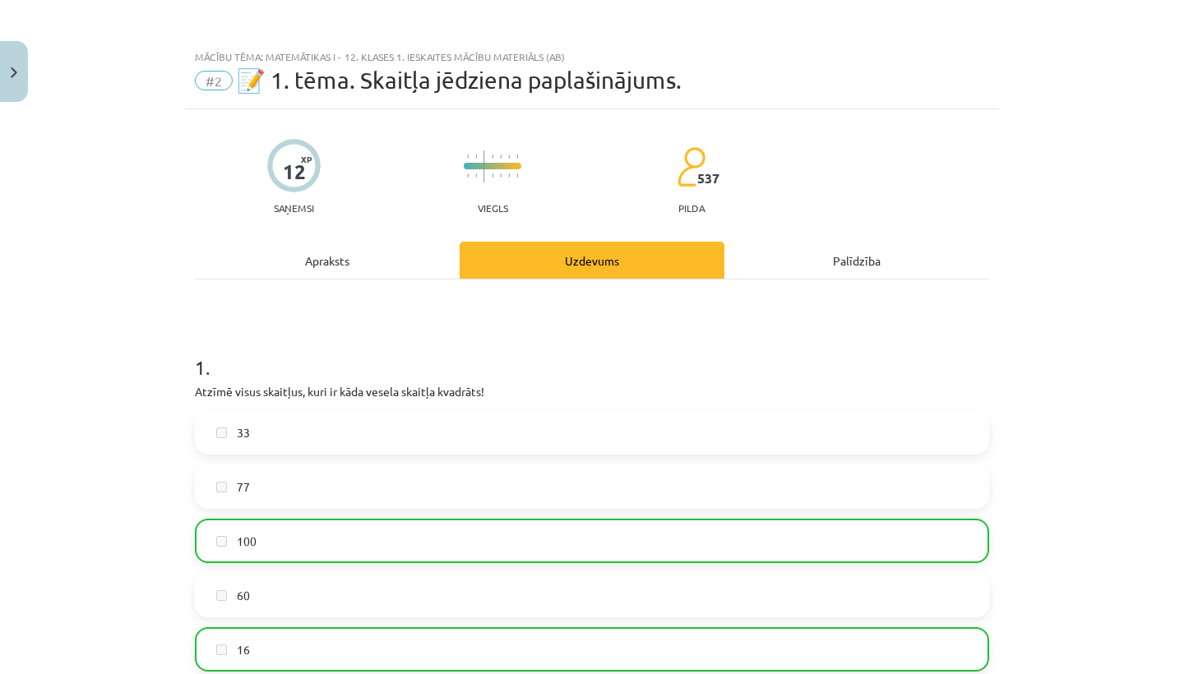
scroll to position [0, 0]
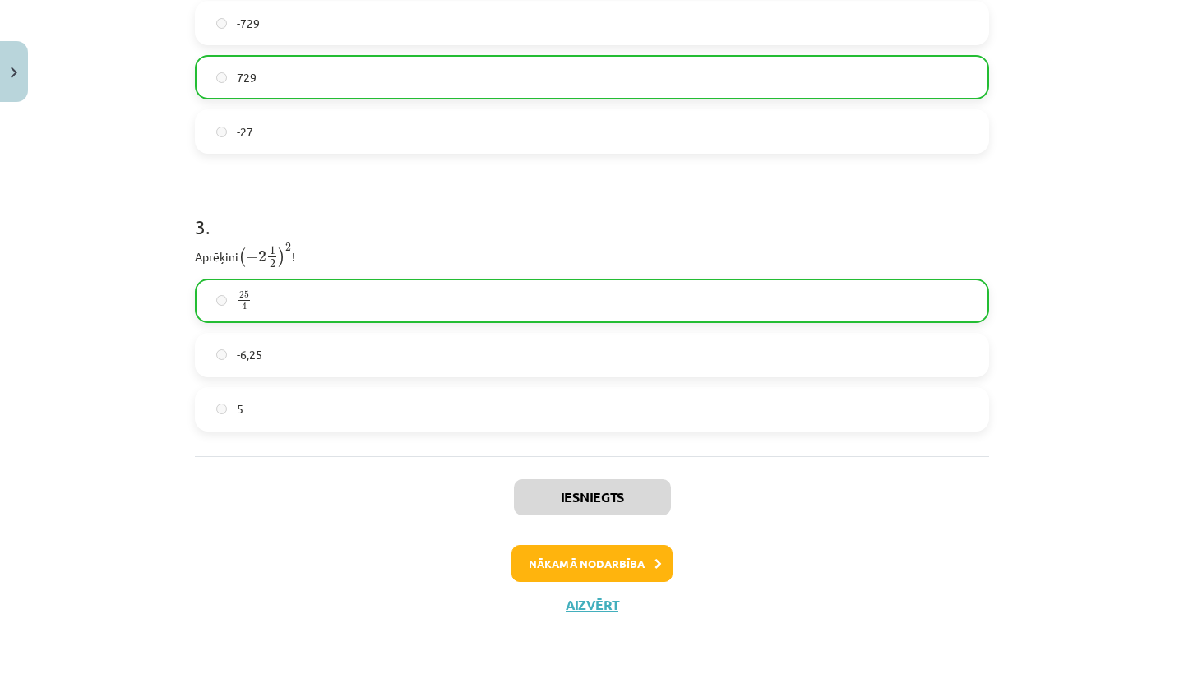
click at [578, 561] on button "Nākamā nodarbība" at bounding box center [592, 564] width 161 height 38
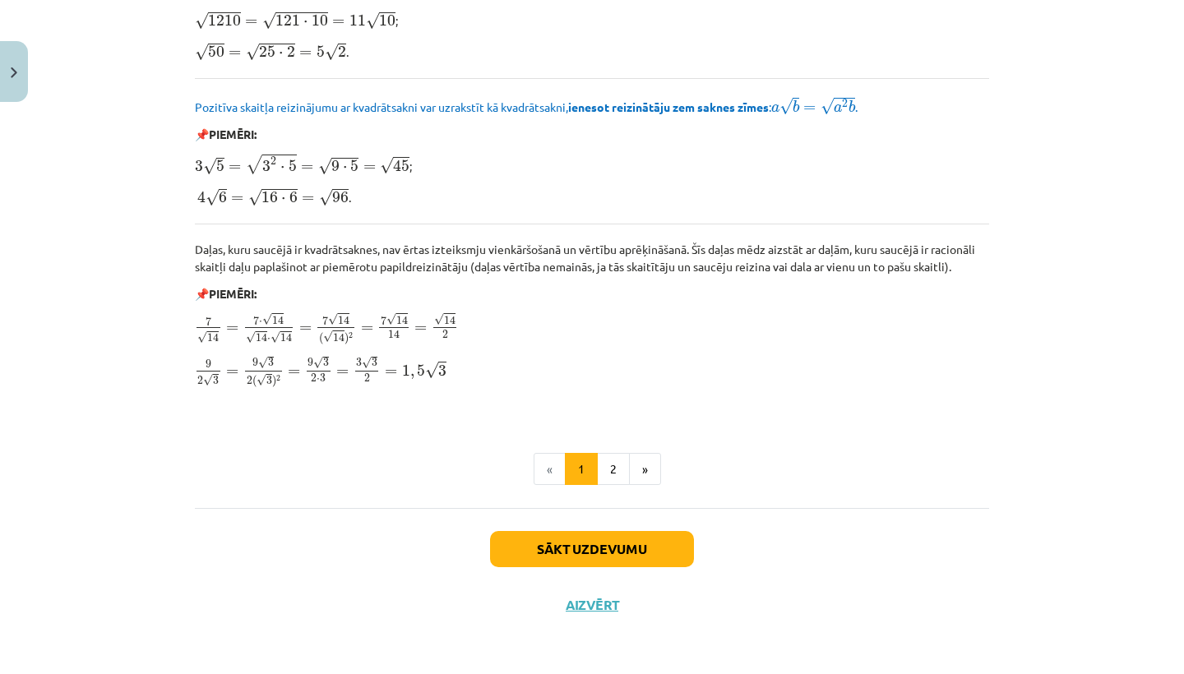
scroll to position [1908, 0]
click at [636, 538] on button "Sākt uzdevumu" at bounding box center [592, 549] width 204 height 36
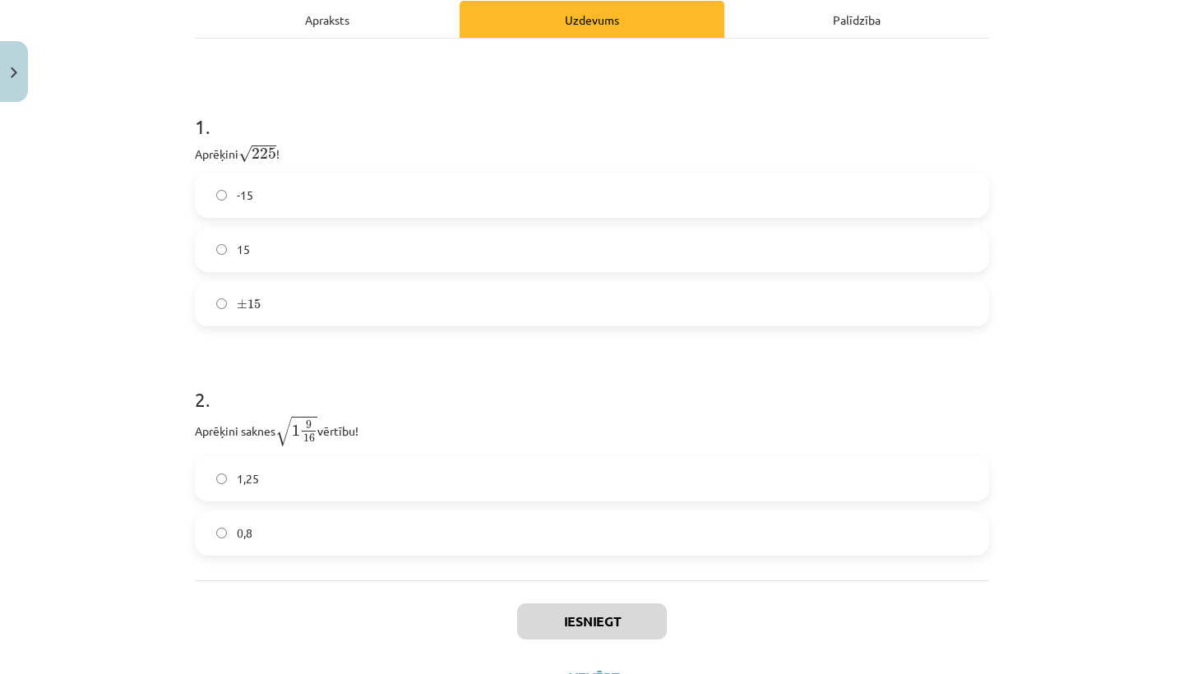
scroll to position [266, 0]
click at [300, 257] on label "15" at bounding box center [592, 250] width 791 height 41
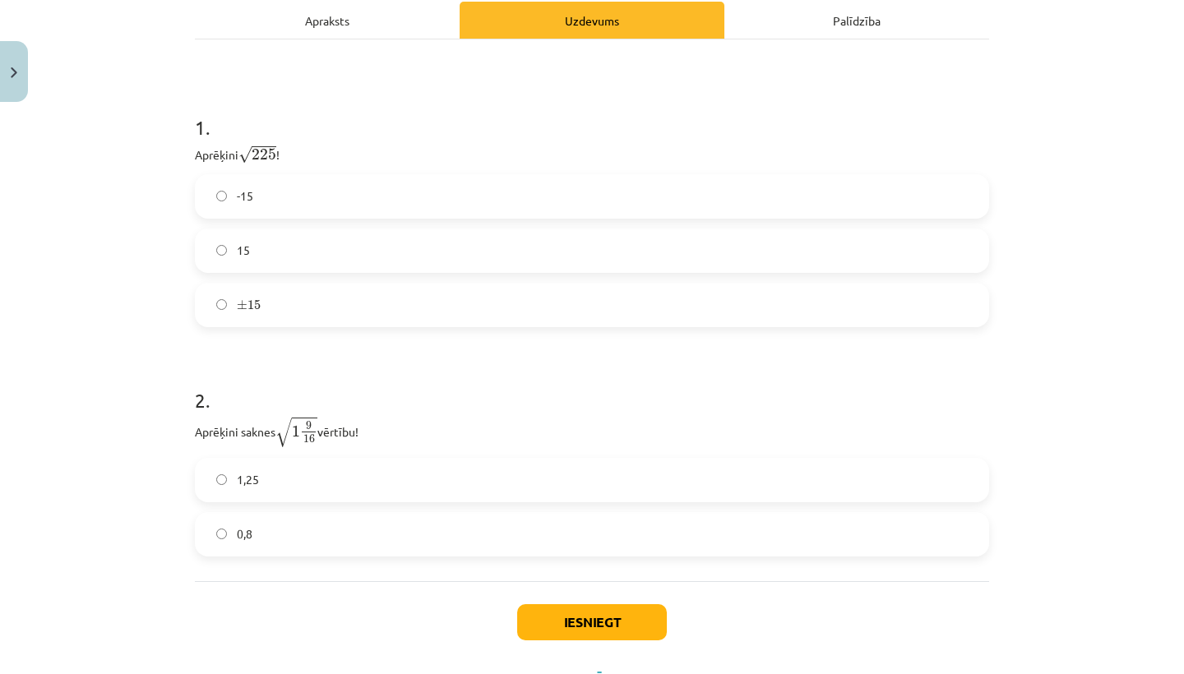
click at [239, 474] on span "1,25" at bounding box center [248, 479] width 22 height 17
click at [579, 619] on button "Iesniegt" at bounding box center [592, 622] width 150 height 36
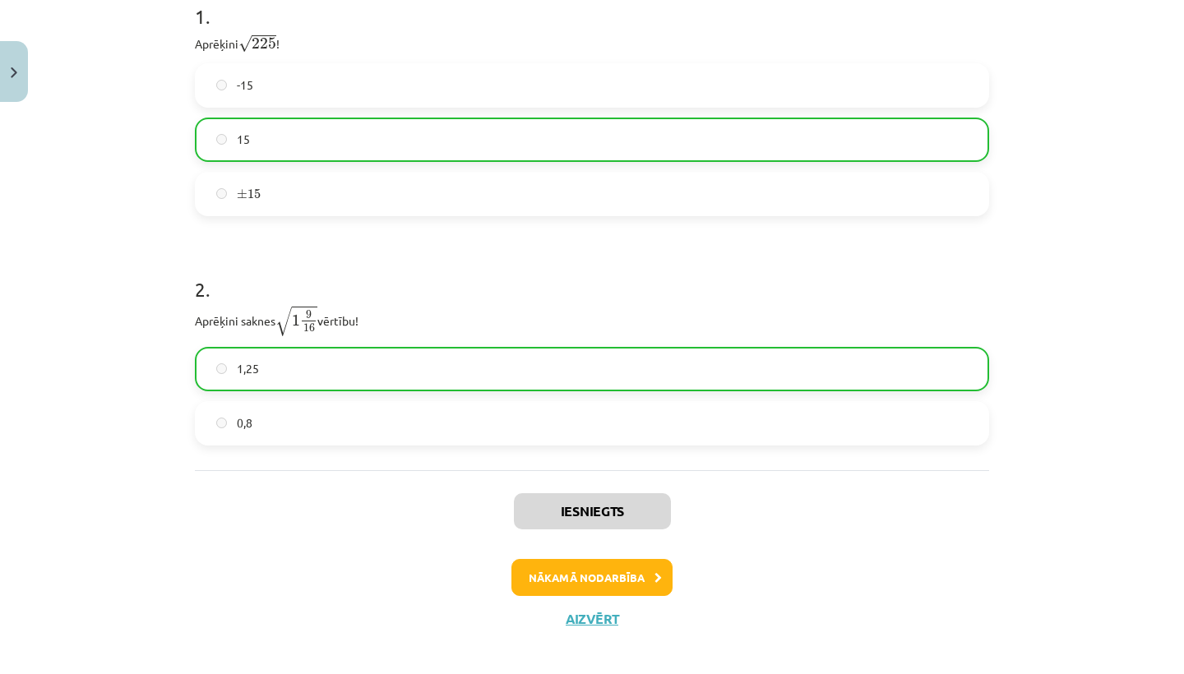
scroll to position [380, 0]
click at [541, 597] on div "Iesniegts Nākamā nodarbība Aizvērt" at bounding box center [592, 552] width 794 height 168
click at [540, 591] on button "Nākamā nodarbība" at bounding box center [592, 576] width 161 height 38
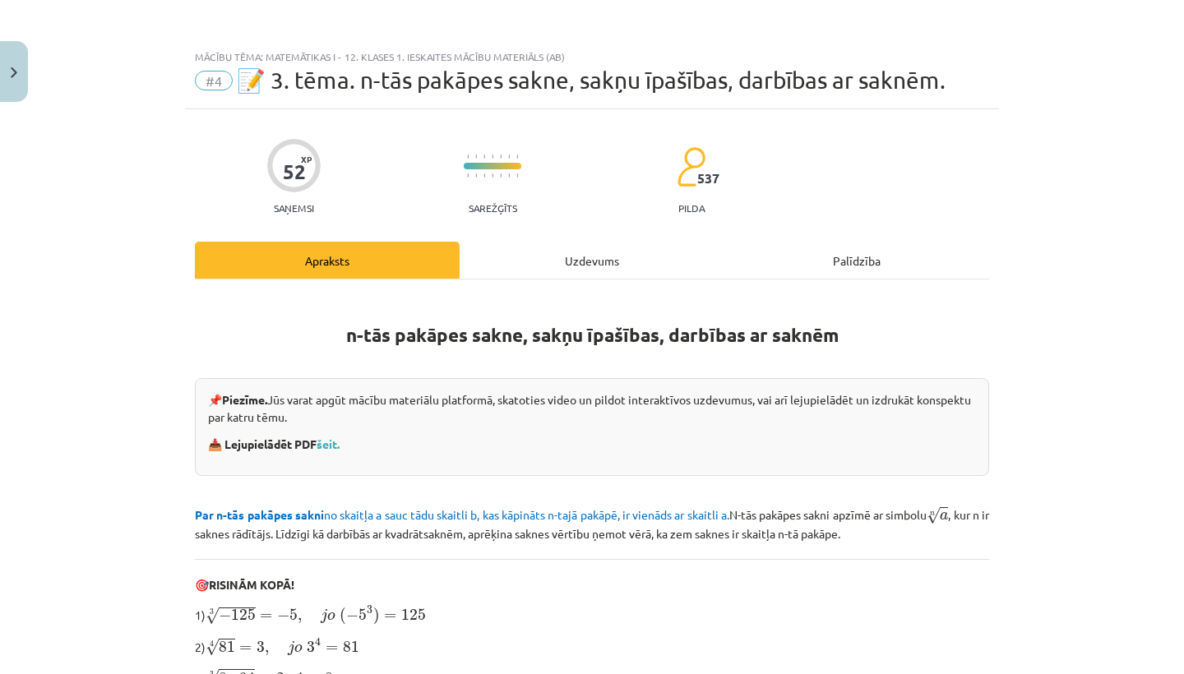
scroll to position [0, 0]
click at [608, 247] on div "Uzdevums" at bounding box center [592, 260] width 265 height 37
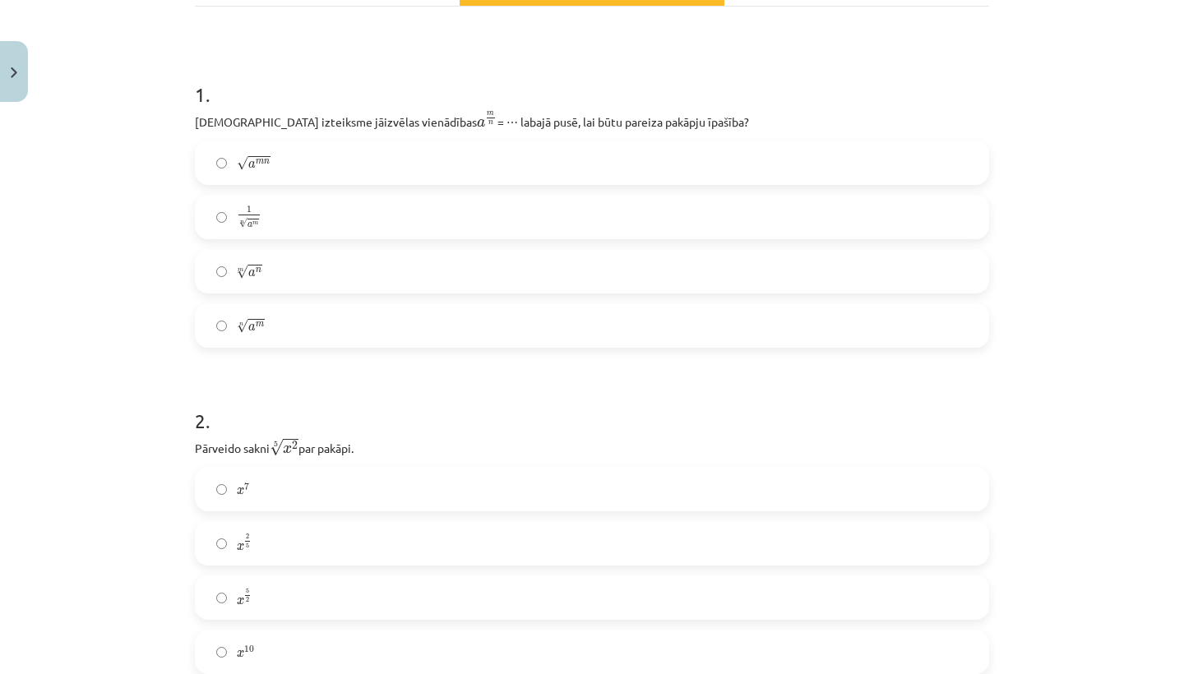
scroll to position [132, 0]
